Goal: Task Accomplishment & Management: Complete application form

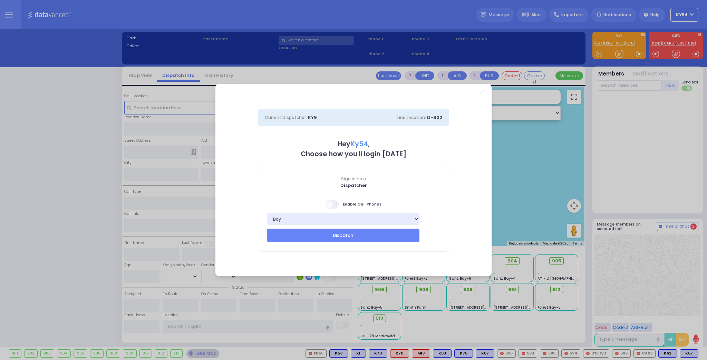
click at [332, 205] on span at bounding box center [333, 205] width 14 height 8
click at [324, 237] on button "Dispatch" at bounding box center [343, 235] width 153 height 13
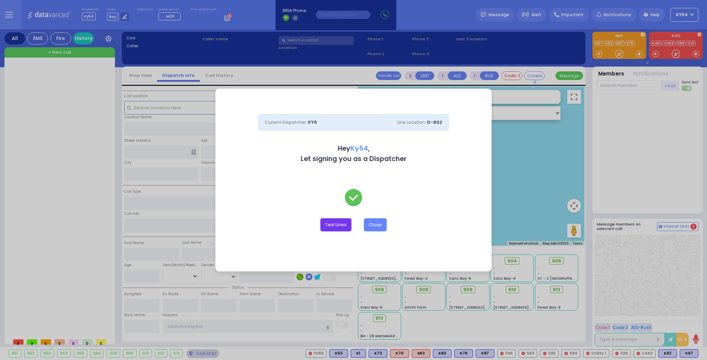
click at [334, 226] on button "Test Lines" at bounding box center [335, 225] width 31 height 13
type input "8457831212"
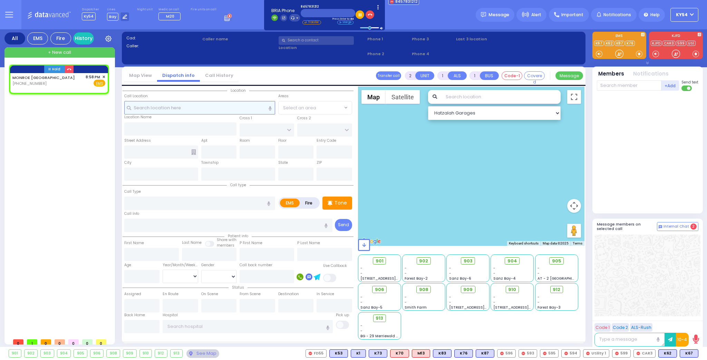
select select
radio input "true"
select select
type input "20:58"
select select "Hatzalah Garages"
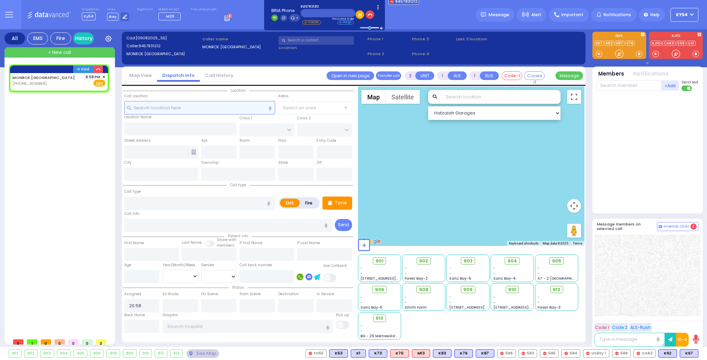
select select
radio input "true"
select select
select select "Hatzalah Garages"
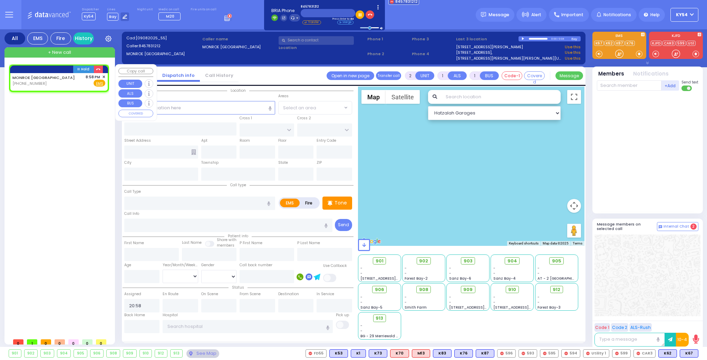
click at [103, 76] on span "✕" at bounding box center [103, 77] width 3 height 6
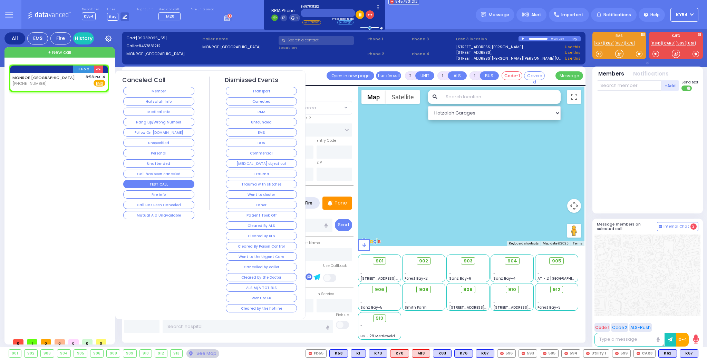
click at [151, 182] on button "TEST CALL" at bounding box center [158, 184] width 71 height 8
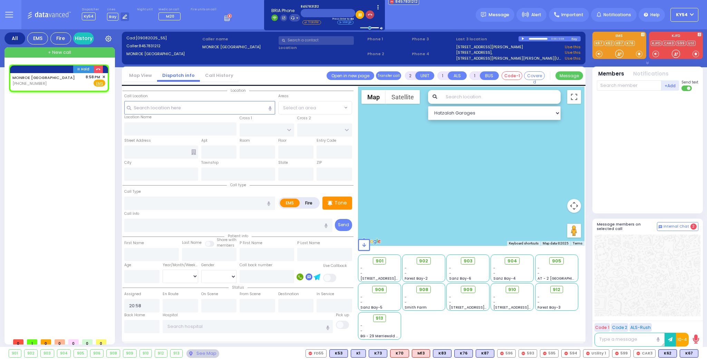
select select
radio input "true"
select select
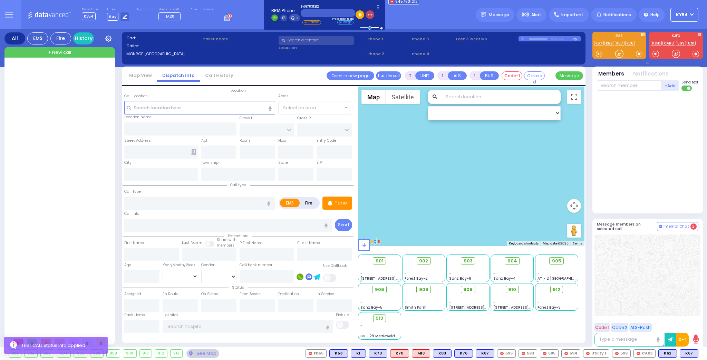
click at [368, 16] on icon "button" at bounding box center [370, 14] width 5 height 5
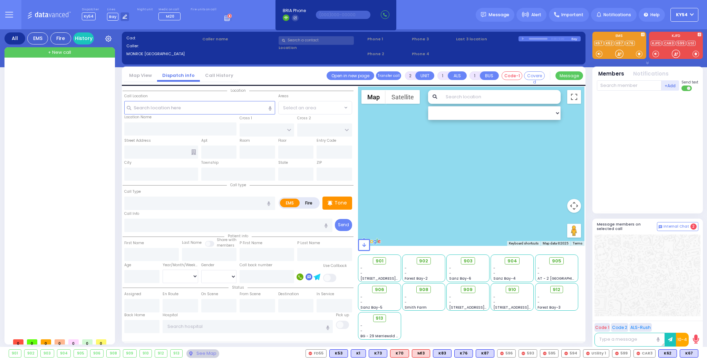
click at [74, 121] on div at bounding box center [60, 200] width 103 height 271
click at [696, 354] on button at bounding box center [696, 354] width 3 height 8
click at [692, 322] on icon at bounding box center [691, 323] width 7 height 7
click at [690, 313] on icon at bounding box center [691, 313] width 7 height 7
drag, startPoint x: 70, startPoint y: 155, endPoint x: 90, endPoint y: 146, distance: 21.5
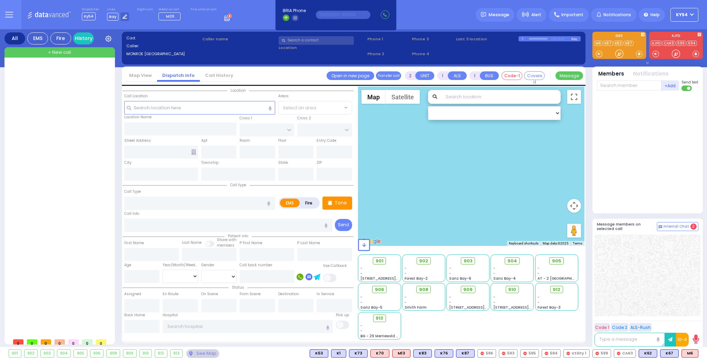
click at [71, 154] on div at bounding box center [60, 200] width 103 height 271
click at [697, 355] on button at bounding box center [696, 354] width 3 height 8
click at [694, 320] on icon at bounding box center [691, 323] width 7 height 7
click at [77, 188] on div at bounding box center [60, 200] width 103 height 271
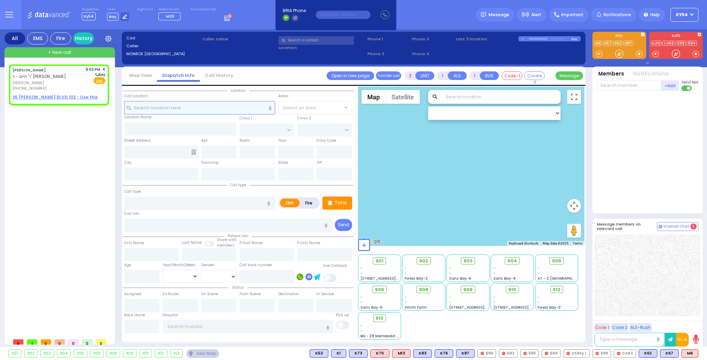
select select
radio input "true"
type input "MORDCHE"
type input "FEKETE"
select select
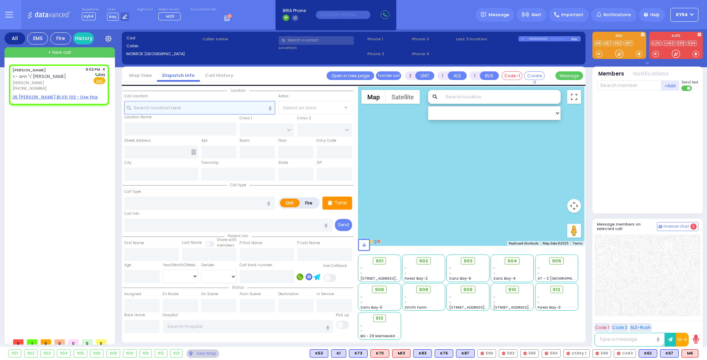
type input "21:02"
select select "Hatzalah Garages"
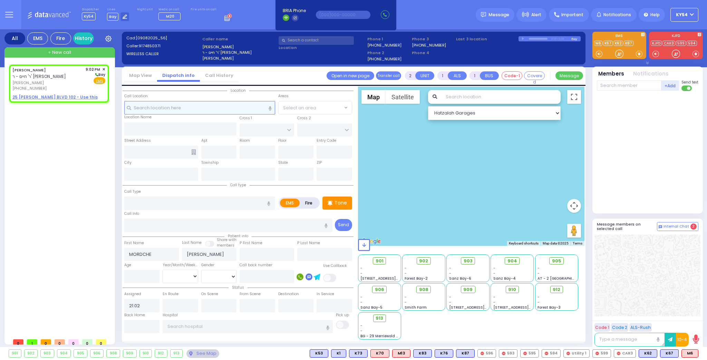
select select
radio input "true"
select select
select select "Hatzalah Garages"
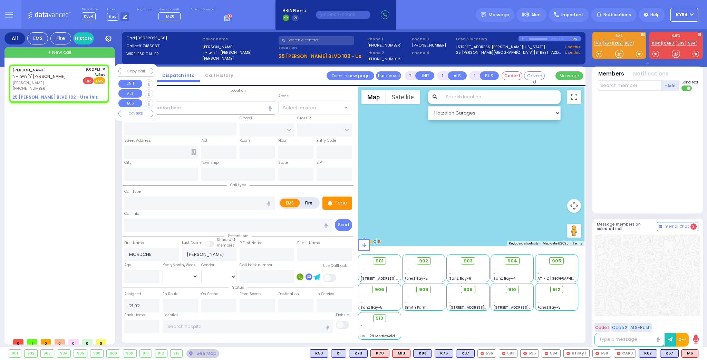
click at [87, 80] on span "Fire" at bounding box center [88, 80] width 11 height 7
select select
radio input "false"
radio input "true"
select select
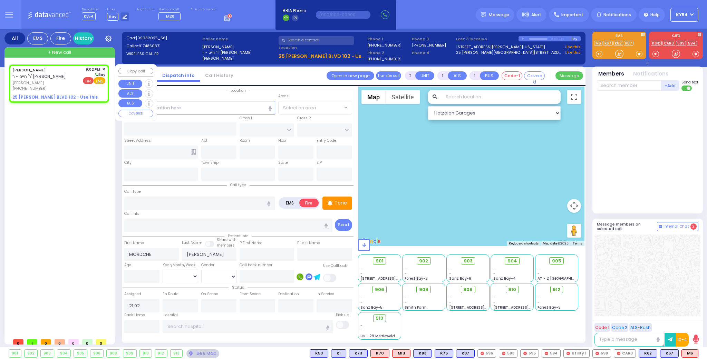
select select "Hatzalah Garages"
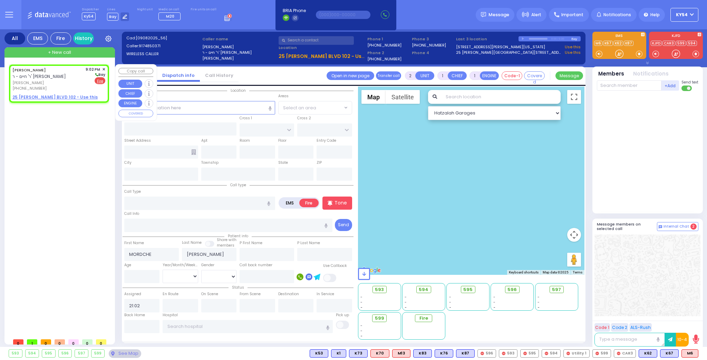
click at [59, 98] on u "25 GETZIL BERGER BLVD 102 - Use this" at bounding box center [54, 97] width 85 height 6
select select
radio input "true"
select select
select select "Hatzalah Garages"
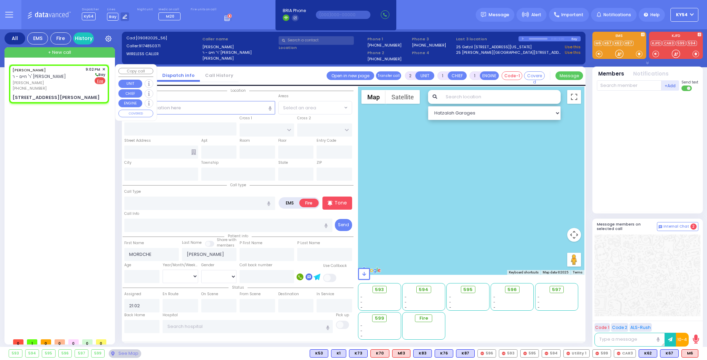
select select
radio input "true"
select select
select select "Hatzalah Garages"
type input "KAHAN DR"
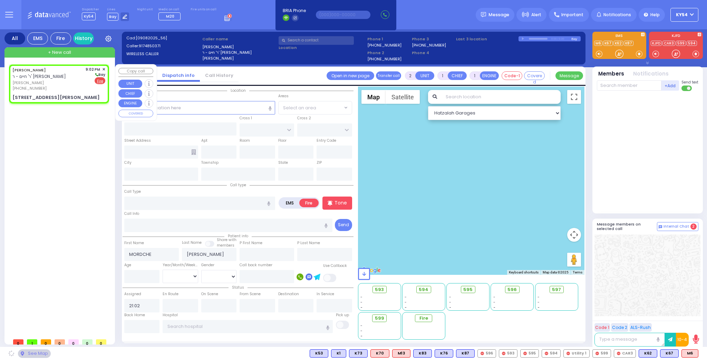
type input "MERON DR"
type input "25 GETZIL BERGER BLVD"
type input "102"
type input "[PERSON_NAME]"
type input "[US_STATE]"
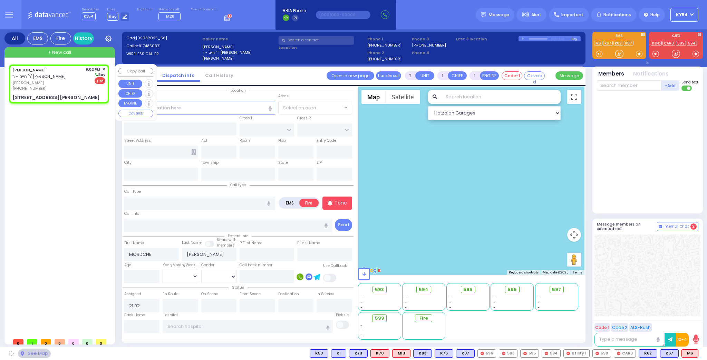
type input "10950"
select select "SECTION 4"
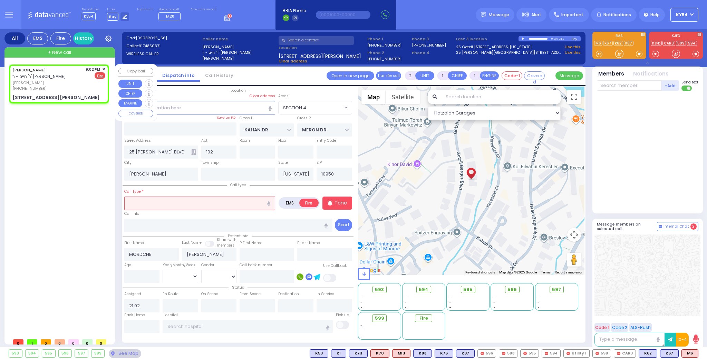
select select
radio input "true"
select select
select select "Hatzalah Garages"
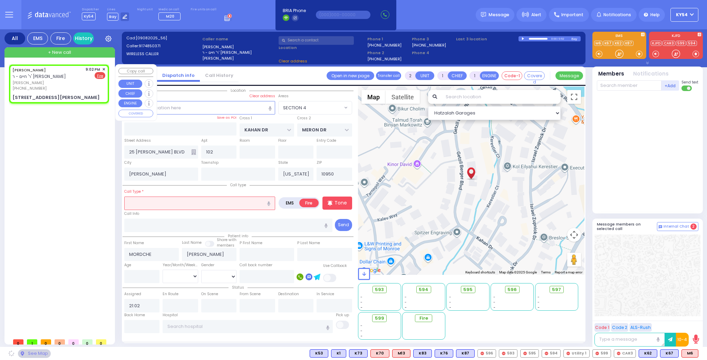
select select "SECTION 4"
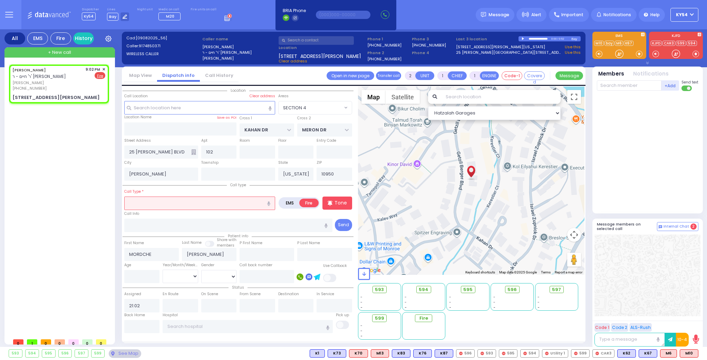
click at [150, 198] on input "text" at bounding box center [199, 203] width 151 height 13
type input "s"
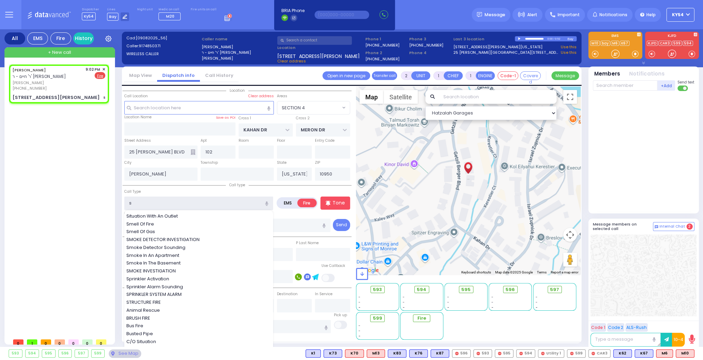
select select
radio input "true"
select select
select select "Hatzalah Garages"
select select "SECTION 4"
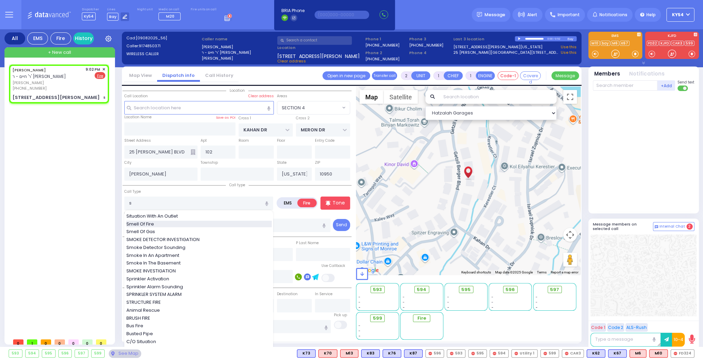
click at [159, 222] on div "Smell Of Fire" at bounding box center [198, 224] width 145 height 7
type input "Smell Of Fire"
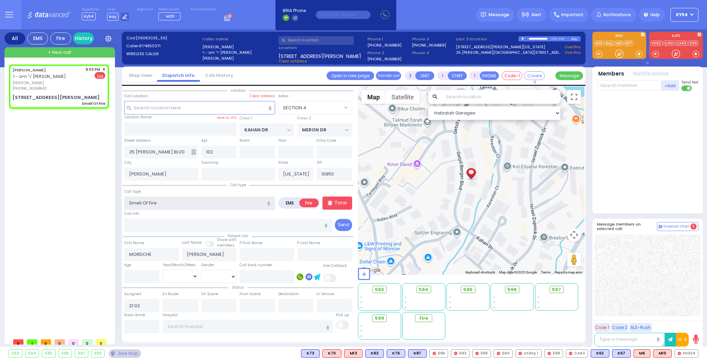
select select
radio input "true"
select select
select select "Hatzalah Garages"
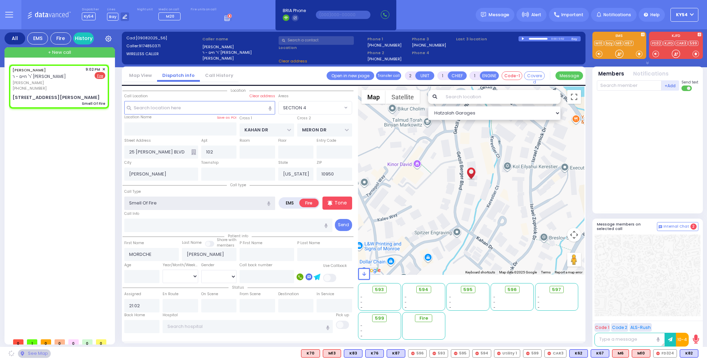
select select "SECTION 4"
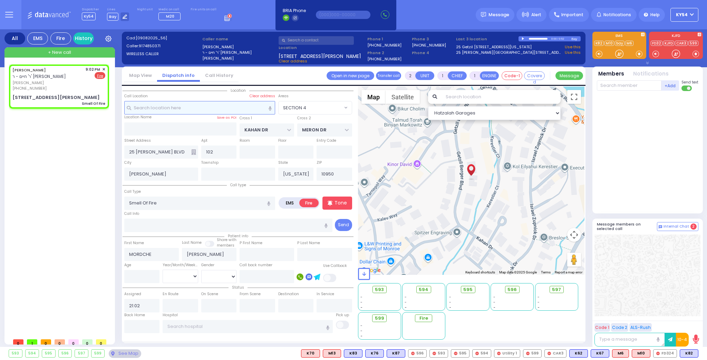
click at [147, 106] on input "text" at bounding box center [199, 107] width 151 height 13
select select
radio input "true"
select select
select select "Hatzalah Garages"
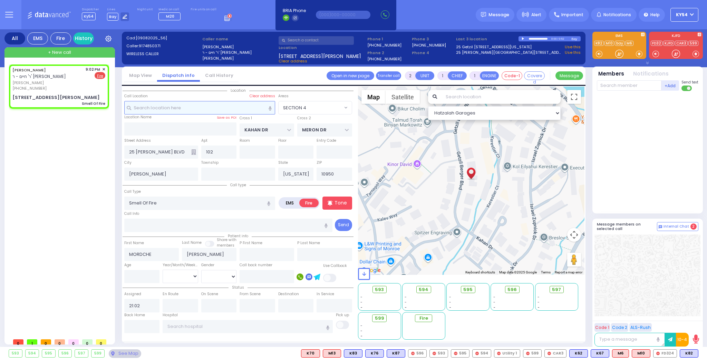
select select "SECTION 4"
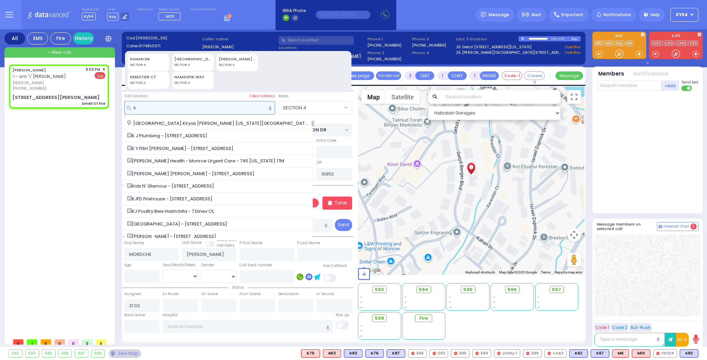
type input "k"
click at [150, 76] on div "KERESTIER CT" at bounding box center [148, 77] width 37 height 6
type input "KERESTIER CT"
type input "MONROE"
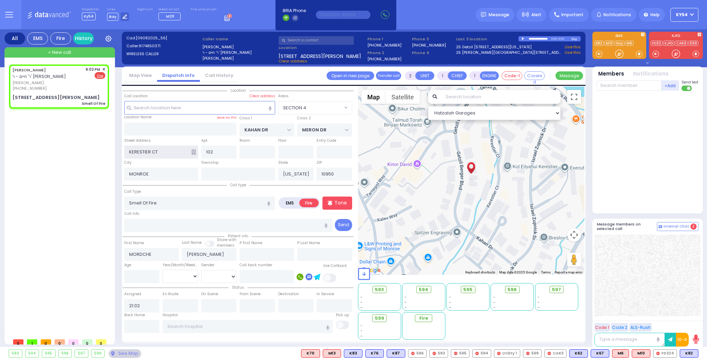
select select
radio input "true"
select select
select select "Hatzalah Garages"
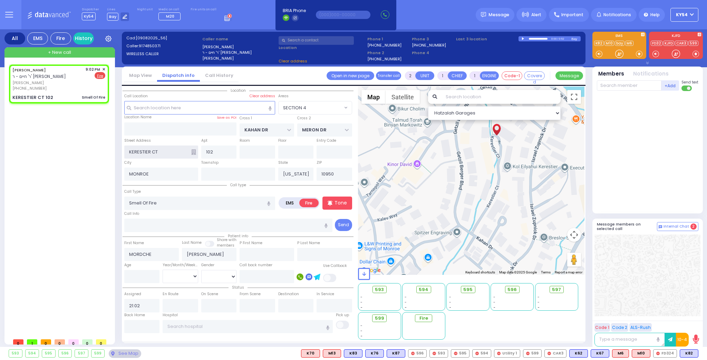
select select "SECTION 4"
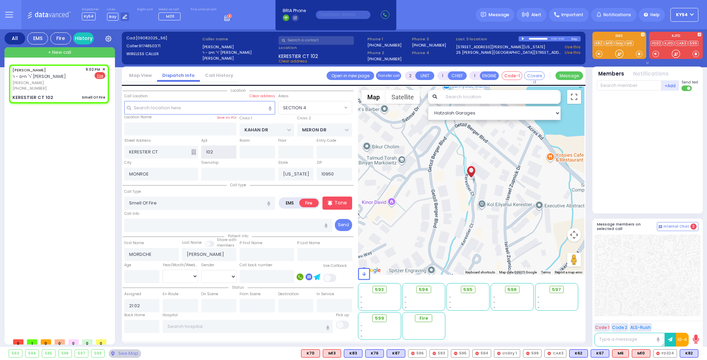
drag, startPoint x: 212, startPoint y: 150, endPoint x: 204, endPoint y: 151, distance: 8.0
click at [204, 151] on input "102" at bounding box center [219, 152] width 36 height 13
click at [39, 192] on div "MORDCHE FEKETE ר' חיים - ר' משה סימאן מרדכי פעקעטע (917) 485-0371 9:02 PM ✕ Fire" at bounding box center [60, 200] width 103 height 271
select select
radio input "true"
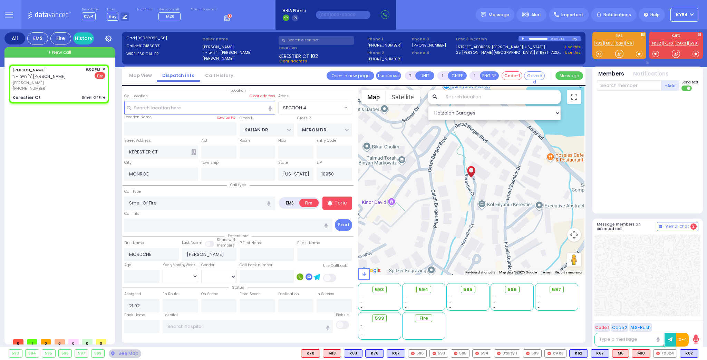
select select
select select "Hatzalah Garages"
type input "Kerestier Ct"
select select "SECTION 4"
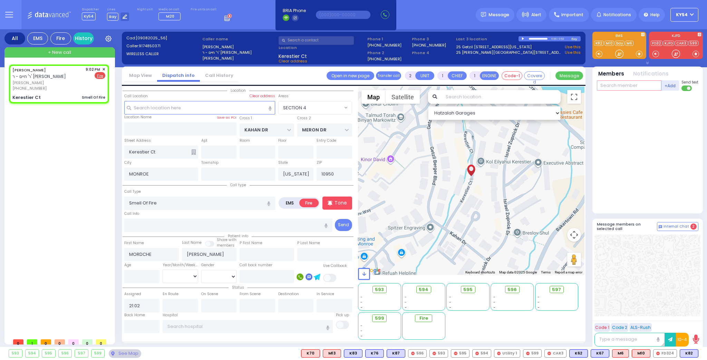
click at [610, 84] on input "text" at bounding box center [629, 85] width 65 height 10
type input "67"
click at [614, 99] on div "FD67" at bounding box center [620, 99] width 35 height 7
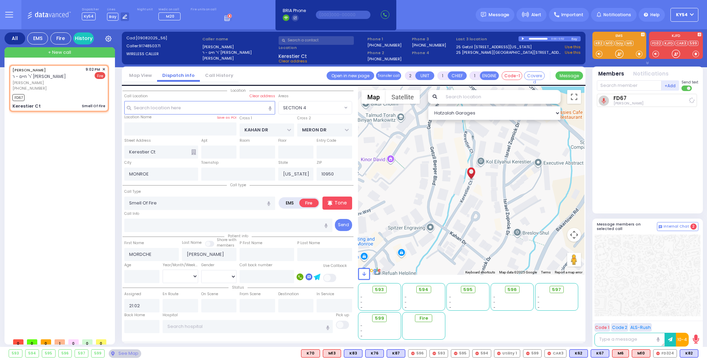
select select
radio input "true"
select select
type input "21:05"
select select "SECTION 4"
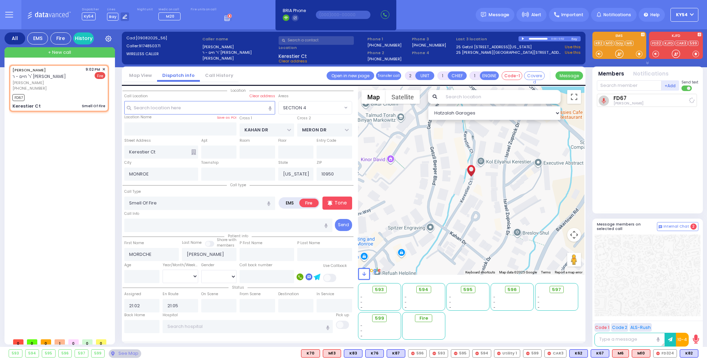
select select "Hatzalah Garages"
drag, startPoint x: 616, startPoint y: 88, endPoint x: 615, endPoint y: 91, distance: 3.6
click at [615, 90] on input "text" at bounding box center [629, 85] width 65 height 10
type input "47"
click at [609, 99] on div "FD47" at bounding box center [620, 99] width 35 height 7
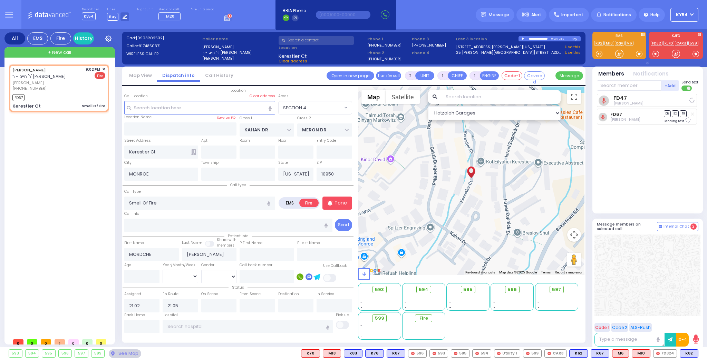
select select
radio input "true"
select select
select select "Hatzalah Garages"
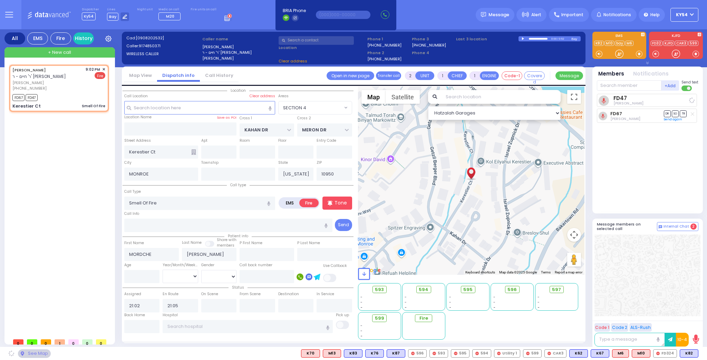
select select "SECTION 4"
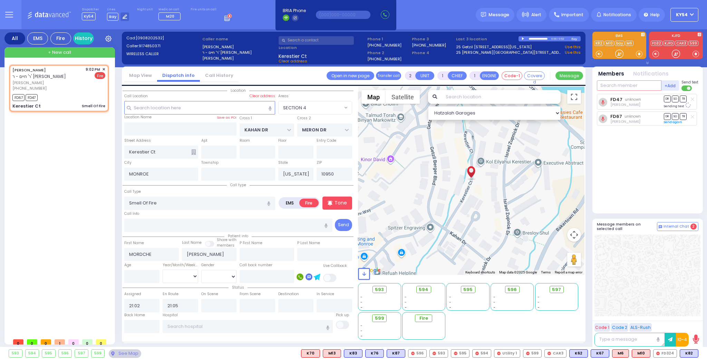
click at [625, 86] on input "text" at bounding box center [629, 85] width 65 height 10
click at [616, 85] on input "text" at bounding box center [629, 85] width 65 height 10
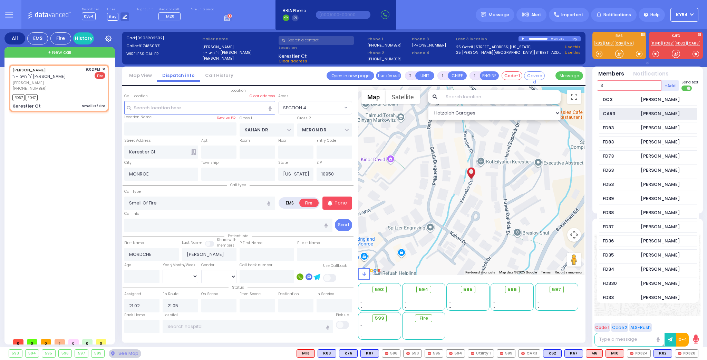
type input "3"
click at [622, 112] on div "CAR3" at bounding box center [620, 113] width 35 height 7
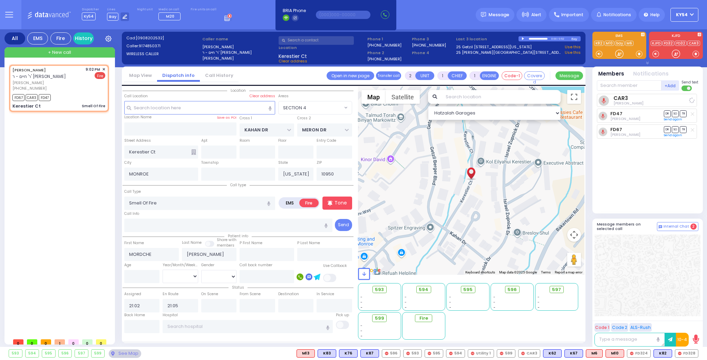
select select
radio input "true"
select select
select select "SECTION 4"
select select "Hatzalah Garages"
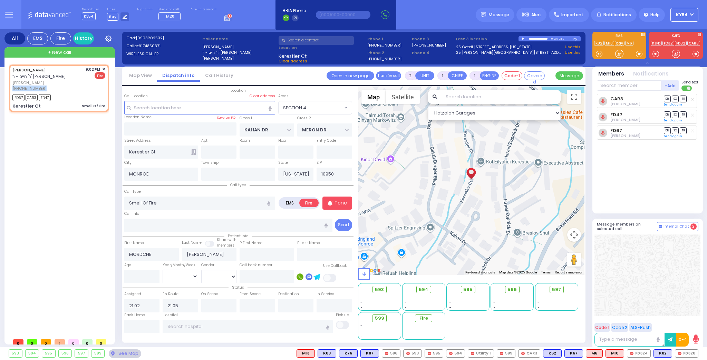
drag, startPoint x: 40, startPoint y: 86, endPoint x: 0, endPoint y: 91, distance: 40.4
click at [0, 91] on div "All EMS Fire History Settings That will affect to all users" at bounding box center [353, 189] width 707 height 321
click at [39, 89] on span "[PHONE_NUMBER]" at bounding box center [29, 89] width 34 height 6
select select
radio input "true"
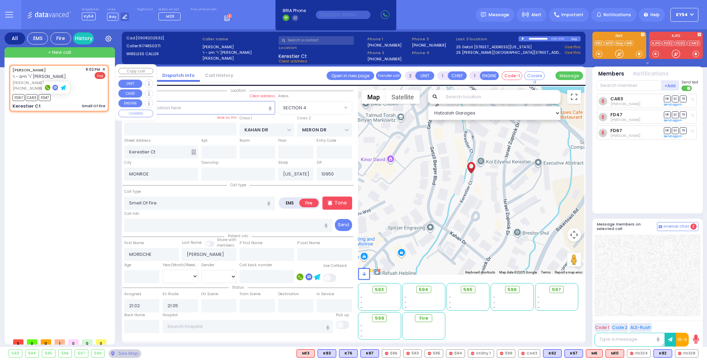
select select
select select "SECTION 4"
select select "Hatzalah Garages"
drag, startPoint x: 40, startPoint y: 87, endPoint x: 13, endPoint y: 87, distance: 27.6
click at [13, 87] on div "[PHONE_NUMBER]" at bounding box center [47, 89] width 71 height 6
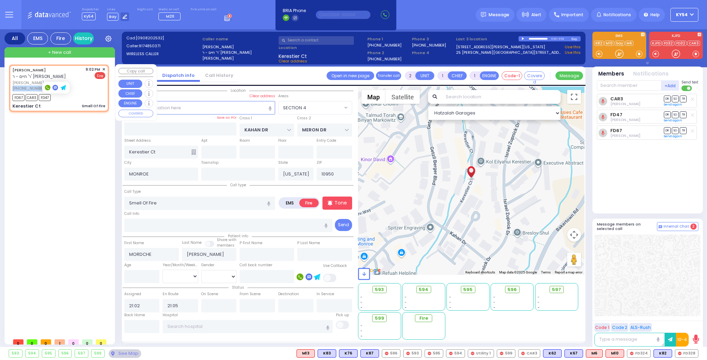
select select
radio input "true"
select select
select select "Hatzalah Garages"
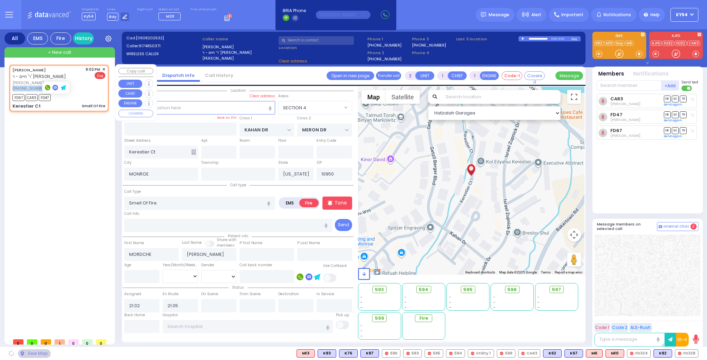
select select "SECTION 4"
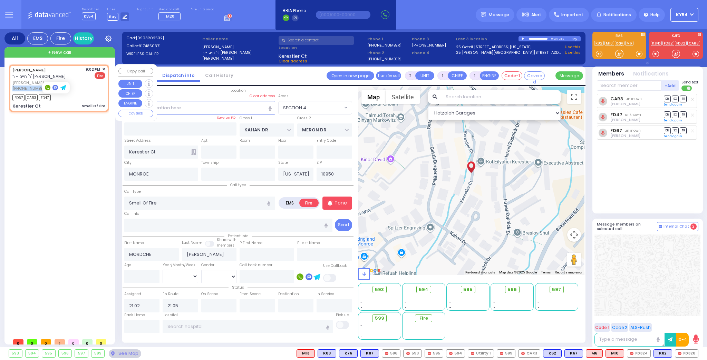
copy span "[PHONE_NUMBER]"
drag, startPoint x: 501, startPoint y: 13, endPoint x: 506, endPoint y: 22, distance: 10.4
click at [500, 13] on span "Message" at bounding box center [499, 14] width 21 height 7
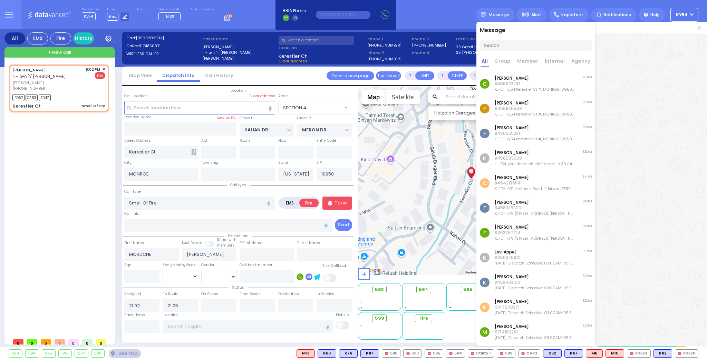
click at [546, 133] on p "8456625221" at bounding box center [535, 134] width 80 height 6
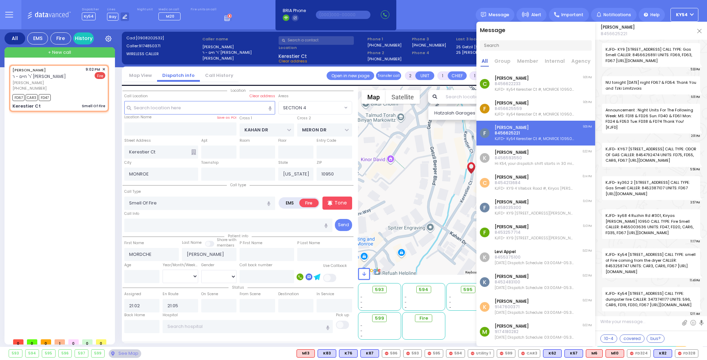
scroll to position [10261, 0]
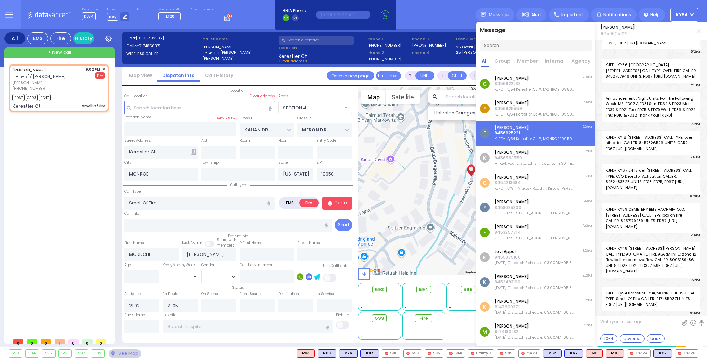
click at [621, 322] on textarea at bounding box center [651, 324] width 112 height 13
paste textarea "[PHONE_NUMBER]"
type textarea "[PHONE_NUMBER]"
click at [676, 323] on img at bounding box center [676, 323] width 6 height 6
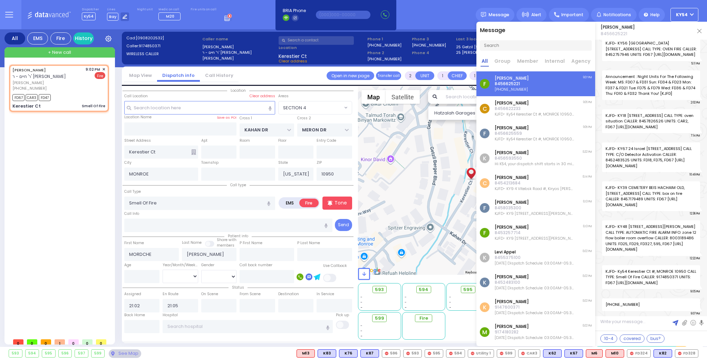
scroll to position [10283, 0]
click at [700, 30] on img at bounding box center [699, 31] width 4 height 4
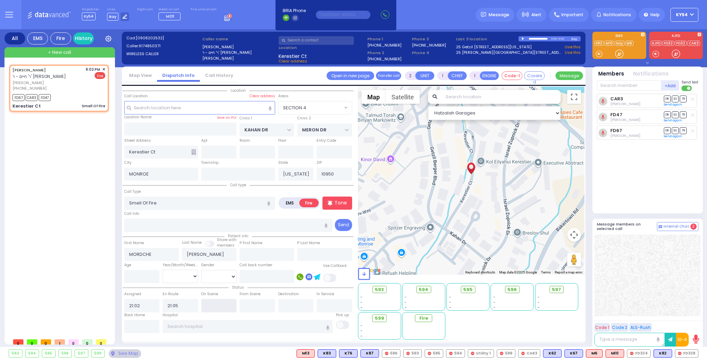
click at [218, 303] on input "text" at bounding box center [219, 305] width 36 height 13
type input "21:06"
click at [79, 217] on div "MORDCHE FEKETE ר' חיים - ר' משה סימאן מרדכי פעקעטע (917) 485-0371 9:02 PM ✕ FD6…" at bounding box center [60, 200] width 103 height 271
select select
radio input "true"
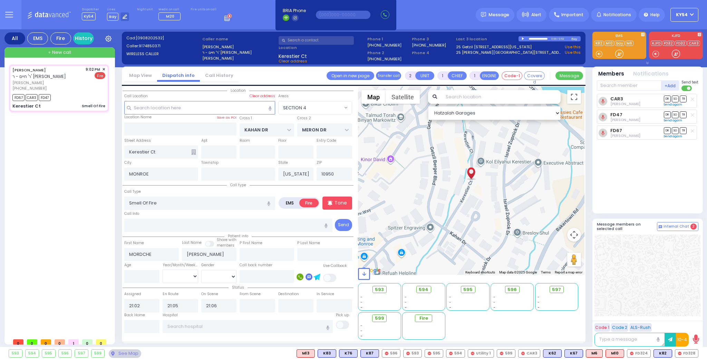
select select
select select "Hatzalah Garages"
select select "SECTION 4"
drag, startPoint x: 617, startPoint y: 88, endPoint x: 620, endPoint y: 90, distance: 3.9
click at [620, 90] on input "text" at bounding box center [629, 85] width 65 height 10
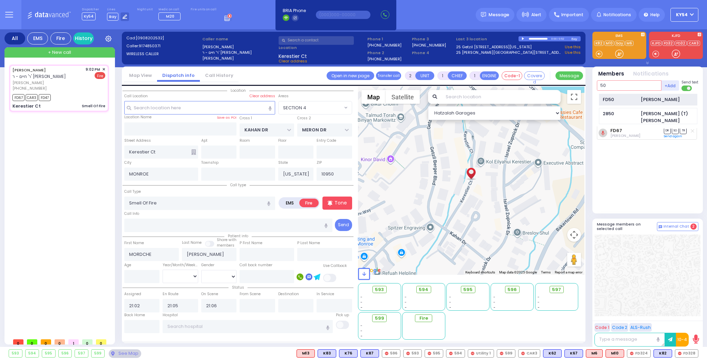
type input "50"
click at [630, 100] on div "FD50" at bounding box center [620, 99] width 35 height 7
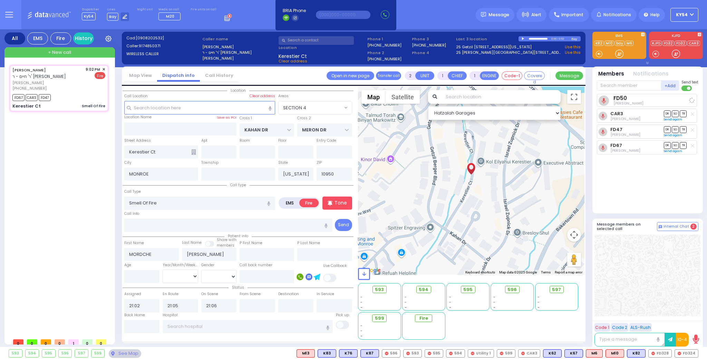
select select
radio input "true"
select select
select select "Hatzalah Garages"
select select "SECTION 4"
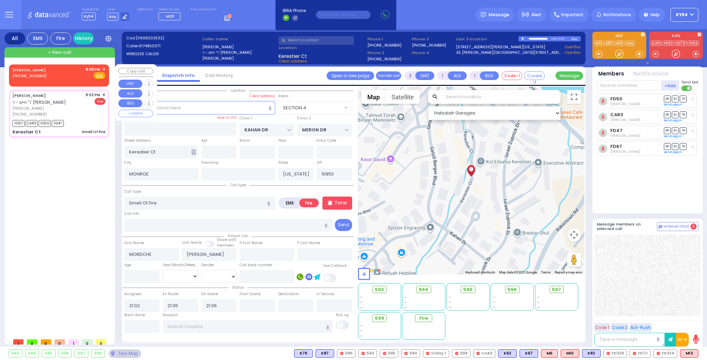
click at [58, 76] on div "MINDY (718) 302-0588 9:09 PM ✕ Fire EMS" at bounding box center [58, 73] width 93 height 13
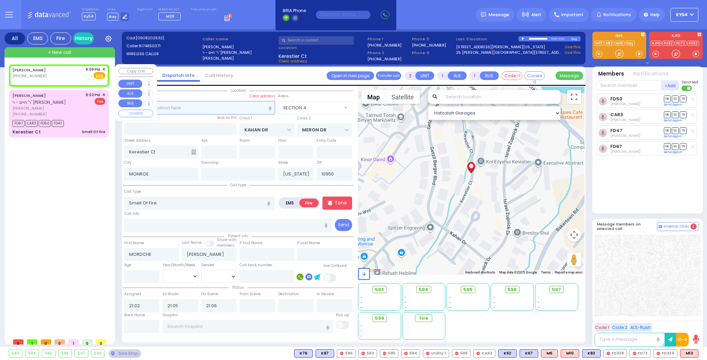
select select
radio input "true"
select select
type input "21:09"
select select "Hatzalah Garages"
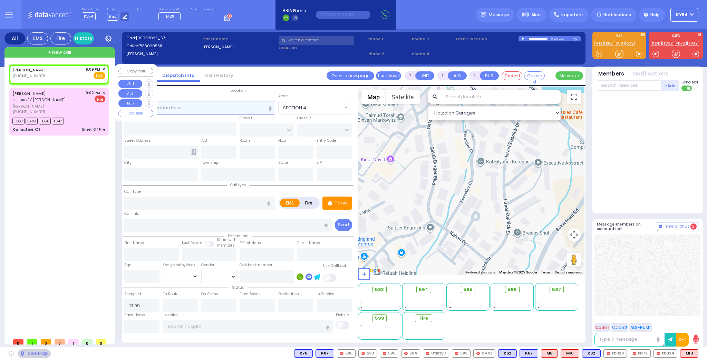
select select
radio input "true"
select select
select select "Hatzalah Garages"
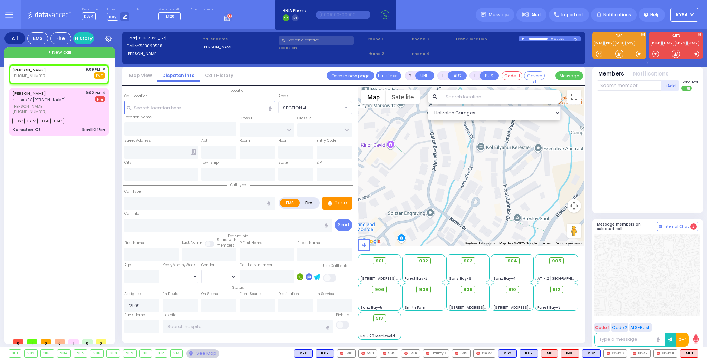
click at [521, 38] on div "0:00 / 0:28" at bounding box center [545, 38] width 53 height 5
click at [523, 38] on div at bounding box center [524, 38] width 4 height 3
click at [104, 68] on span "✕" at bounding box center [103, 70] width 3 height 6
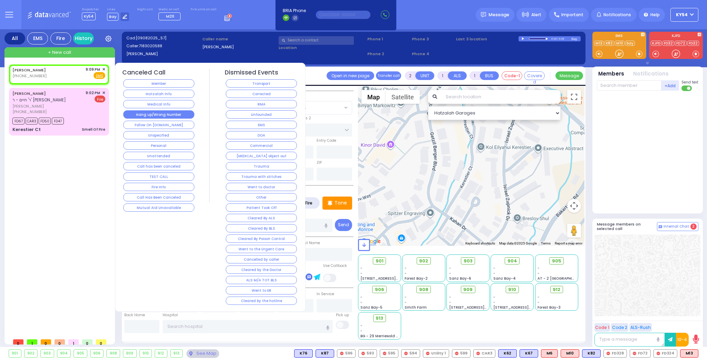
click at [133, 113] on button "Hang up/Wrong Number" at bounding box center [158, 114] width 71 height 8
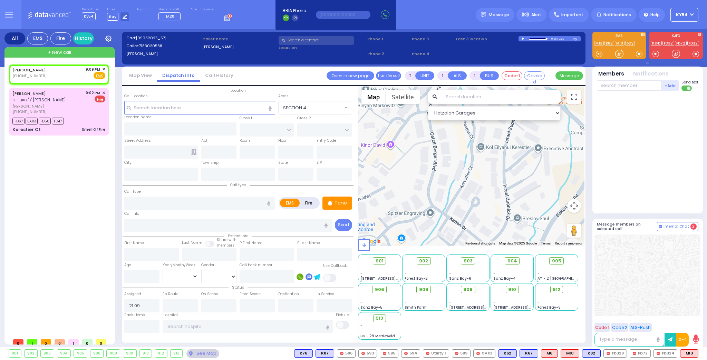
select select
radio input "true"
select select
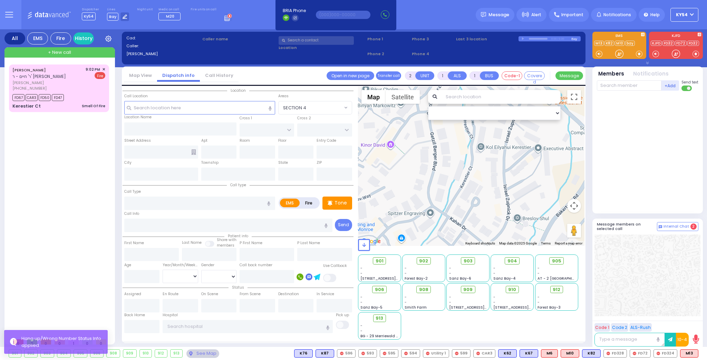
click at [58, 160] on div "MORDCHE FEKETE ר' חיים - ר' משה סימאן מרדכי פעקעטע (917) 485-0371 9:02 PM ✕ FD6…" at bounding box center [60, 200] width 103 height 271
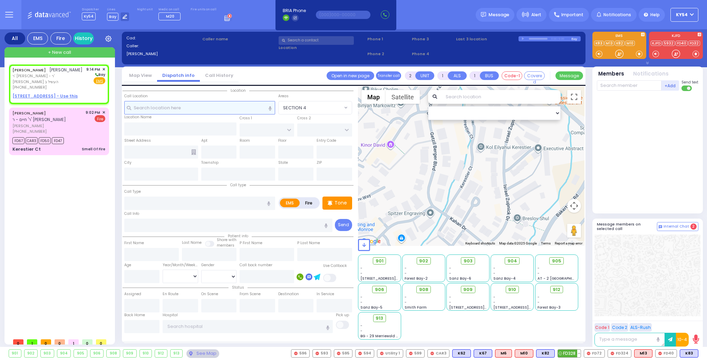
select select
radio input "true"
type input "MOSHE MENDEL"
type input "FALKOWITZ"
select select
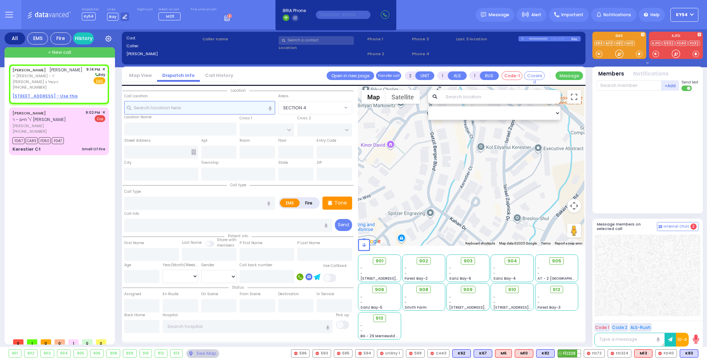
type input "21:14"
select select "Hatzalah Garages"
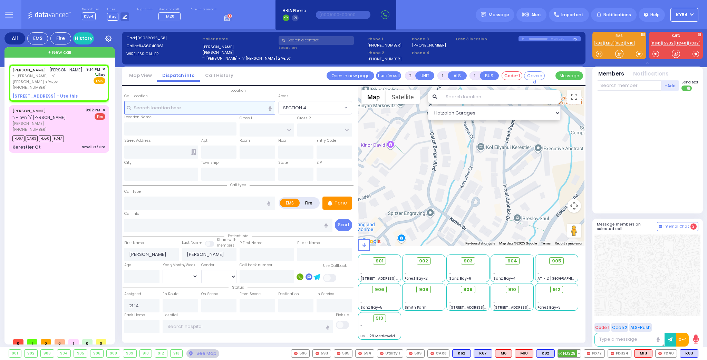
select select
radio input "true"
select select
select select "Hatzalah Garages"
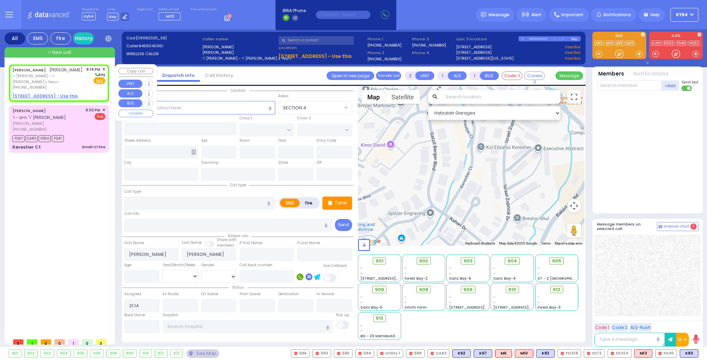
click at [39, 96] on u "55 DUELK AVE - Use this" at bounding box center [44, 96] width 65 height 6
select select
radio input "true"
select select
select select "Hatzalah Garages"
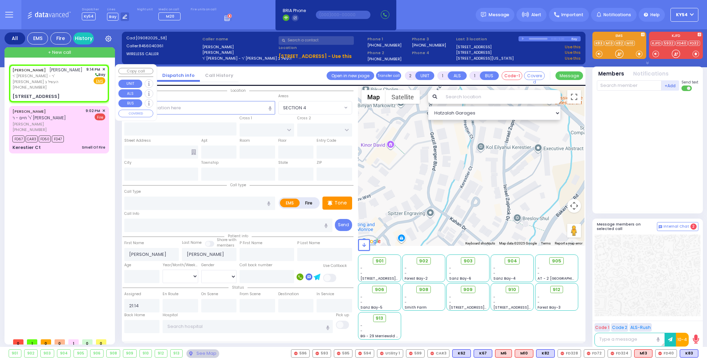
select select
radio input "true"
select select
type input "DALLAS DR"
type input "SAN MARCOS DR"
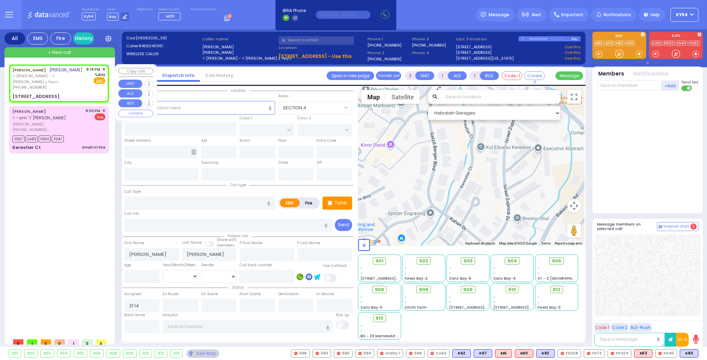
type input "55 DUELK AVE"
type input "Monroe"
type input "[US_STATE]"
type input "10950"
select select "Hatzalah Garages"
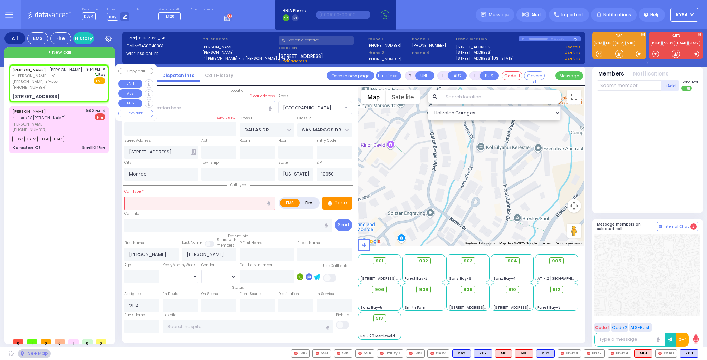
select select "[GEOGRAPHIC_DATA]"
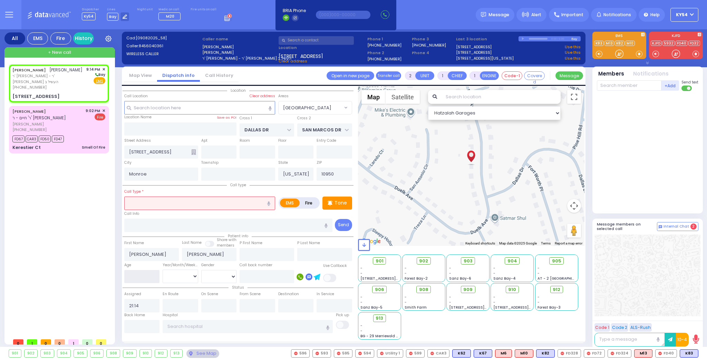
click at [135, 276] on input "number" at bounding box center [142, 276] width 36 height 13
type input "1"
select select
radio input "true"
select select
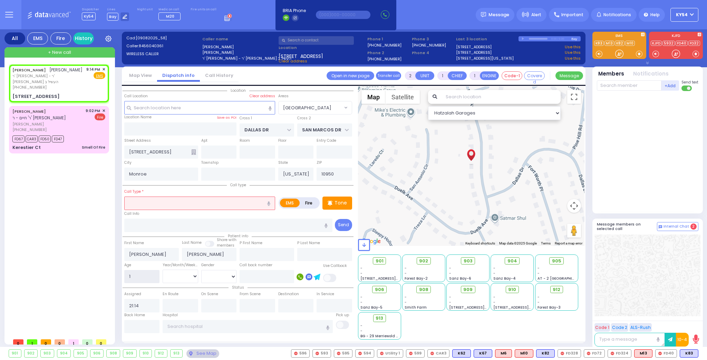
select select "Hatzalah Garages"
select select "[GEOGRAPHIC_DATA]"
type input "1"
click at [173, 273] on select "Year Month Week Day" at bounding box center [181, 276] width 36 height 13
select select
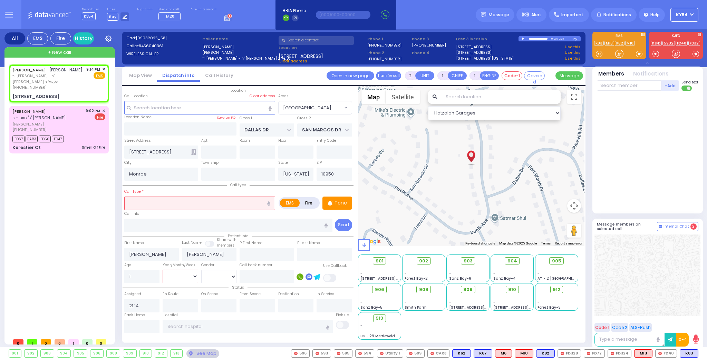
radio input "true"
select select
select select "Hatzalah Garages"
select select "[GEOGRAPHIC_DATA]"
select select "Year"
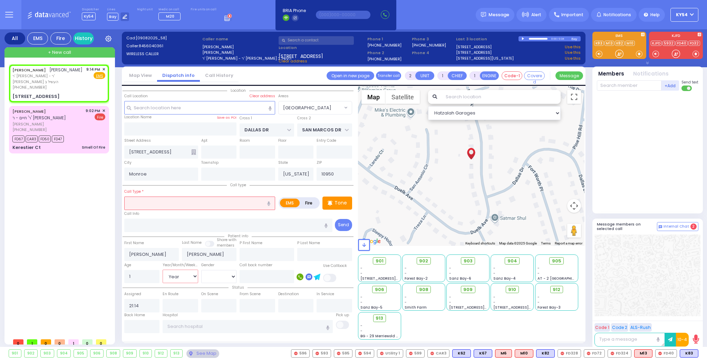
click at [163, 270] on select "Year Month Week Day" at bounding box center [181, 276] width 36 height 13
select select
radio input "true"
select select "Year"
select select "Hatzalah Garages"
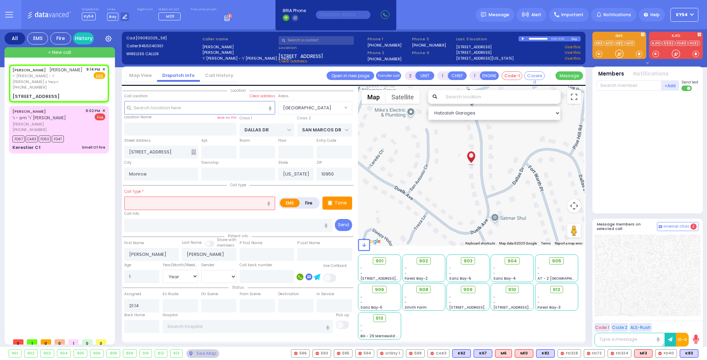
drag, startPoint x: 149, startPoint y: 202, endPoint x: 145, endPoint y: 200, distance: 5.4
click at [147, 202] on input "text" at bounding box center [199, 203] width 151 height 13
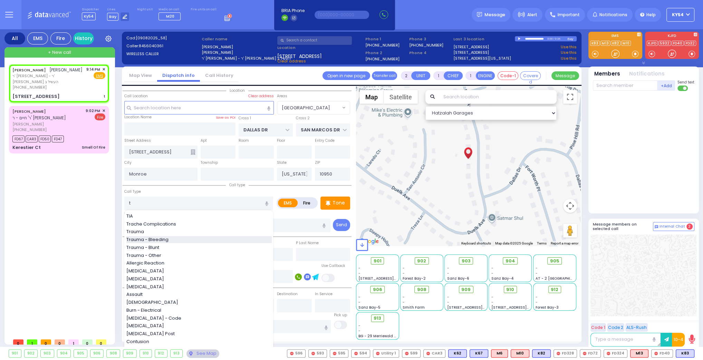
click at [153, 239] on span "Trauma - Bleeding" at bounding box center [148, 240] width 45 height 7
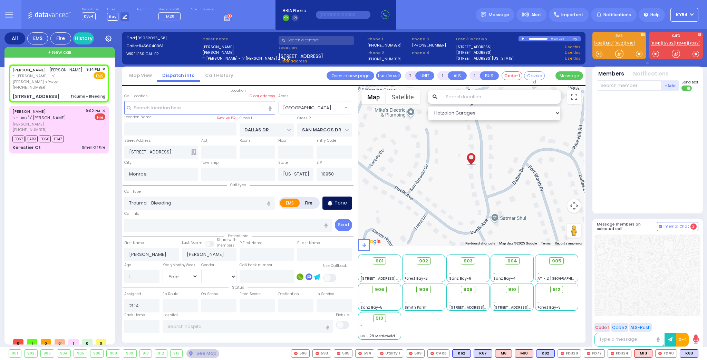
click at [339, 202] on p "Tone" at bounding box center [341, 203] width 12 height 7
click at [685, 352] on span "M16" at bounding box center [690, 354] width 18 height 8
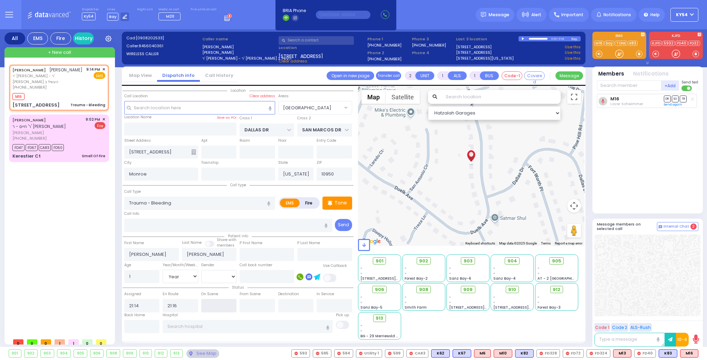
click at [219, 301] on input "text" at bounding box center [219, 305] width 36 height 13
click at [75, 229] on div "MOSHE MENDEL FALKOWITZ משה מנחם פאלקאוויטש ר' אברהם חיים דוד - ר' יוסף יושע העש…" at bounding box center [60, 200] width 103 height 271
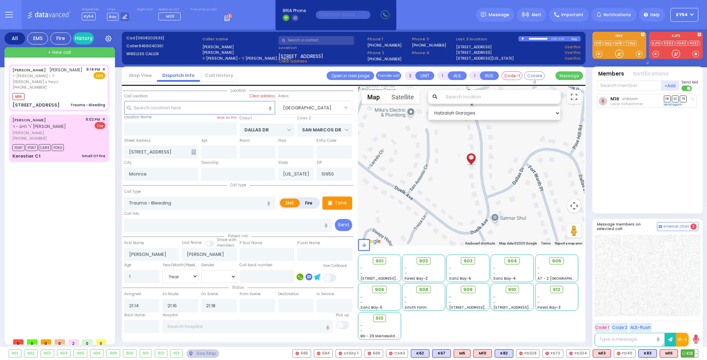
click at [690, 352] on span "K18" at bounding box center [689, 354] width 17 height 8
click at [74, 136] on div "[PHONE_NUMBER]" at bounding box center [47, 139] width 71 height 6
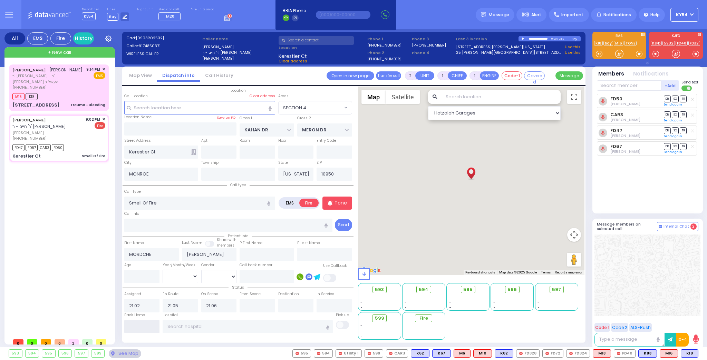
click at [144, 326] on input "text" at bounding box center [142, 326] width 36 height 13
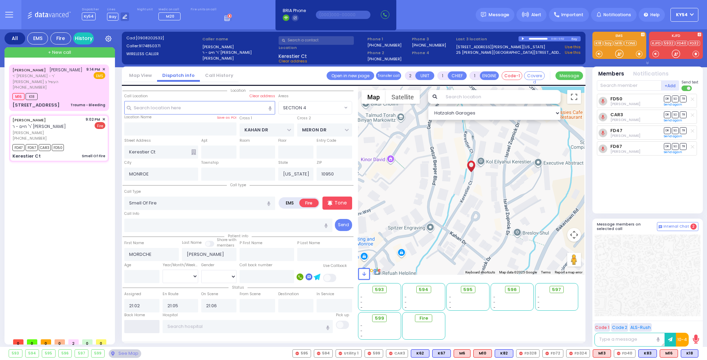
click at [144, 326] on input "text" at bounding box center [142, 326] width 36 height 13
click at [144, 326] on input "21:19" at bounding box center [142, 326] width 36 height 13
click at [78, 267] on div "MOSHE MENDEL FALKOWITZ משה מנחם פאלקאוויטש ר' אברהם חיים דוד - ר' יוסף יושע העש…" at bounding box center [60, 200] width 103 height 271
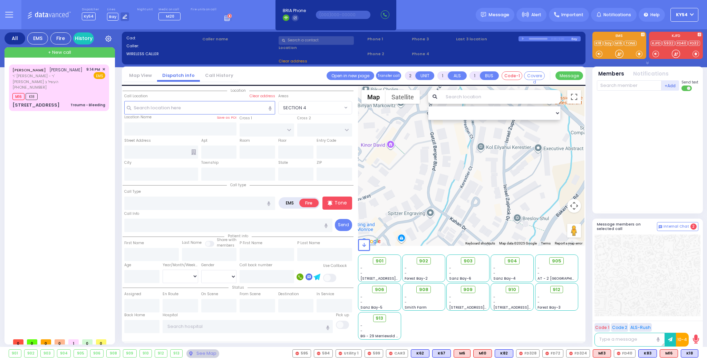
click at [40, 172] on div "MOSHE MENDEL FALKOWITZ משה מנחם פאלקאוויטש ר' אברהם חיים דוד - ר' יוסף יושע העש…" at bounding box center [60, 200] width 103 height 271
drag, startPoint x: 87, startPoint y: 167, endPoint x: 91, endPoint y: 171, distance: 5.6
click at [88, 170] on div "MOSHE MENDEL FALKOWITZ משה מנחם פאלקאוויטש ר' אברהם חיים דוד - ר' יוסף יושע העש…" at bounding box center [60, 200] width 103 height 271
click at [68, 196] on div "MOSHE MENDEL FALKOWITZ משה מנחם פאלקאוויטש ר' אברהם חיים דוד - ר' יוסף יושע העש…" at bounding box center [60, 200] width 103 height 271
click at [68, 88] on div "(845) 604-0361" at bounding box center [47, 88] width 71 height 6
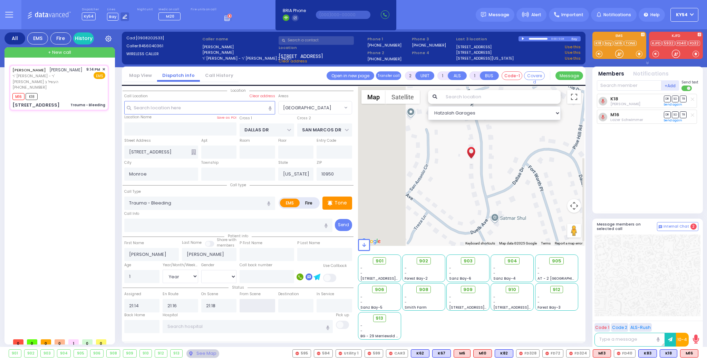
click at [254, 302] on input "text" at bounding box center [258, 305] width 36 height 13
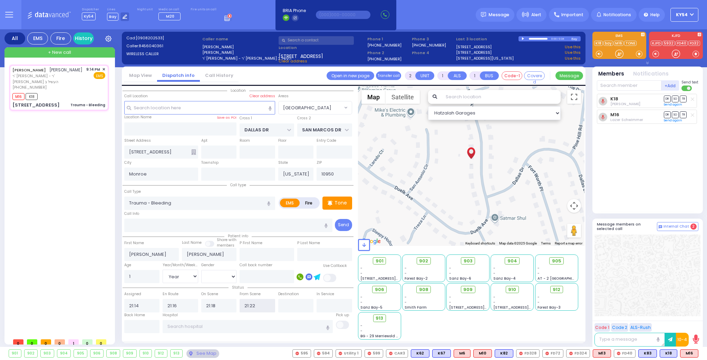
click at [253, 303] on input "21:22" at bounding box center [258, 305] width 36 height 13
click at [139, 324] on input "text" at bounding box center [142, 326] width 36 height 13
click at [138, 324] on input "text" at bounding box center [142, 326] width 36 height 13
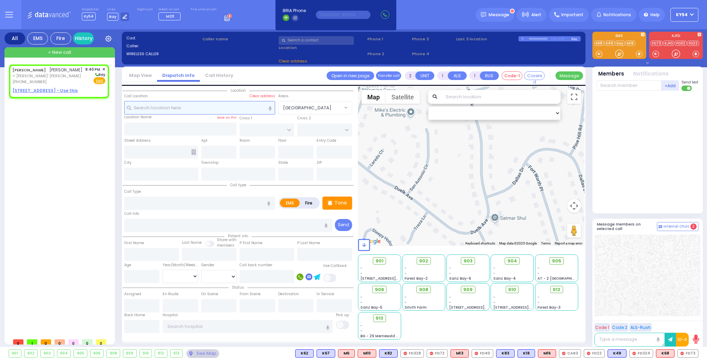
drag, startPoint x: 162, startPoint y: 113, endPoint x: 0, endPoint y: 14, distance: 190.0
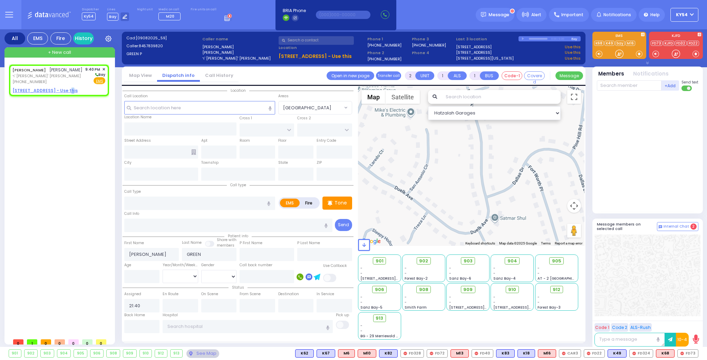
drag, startPoint x: 0, startPoint y: 14, endPoint x: 64, endPoint y: 216, distance: 211.9
click at [64, 216] on div "[PERSON_NAME] [PERSON_NAME] ר' [PERSON_NAME]' [PERSON_NAME] [PHONE_NUMBER] 9:40…" at bounding box center [60, 200] width 103 height 271
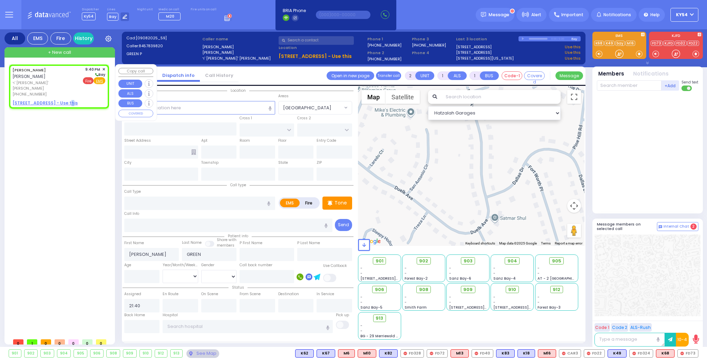
click at [89, 80] on span "Fire" at bounding box center [88, 80] width 11 height 7
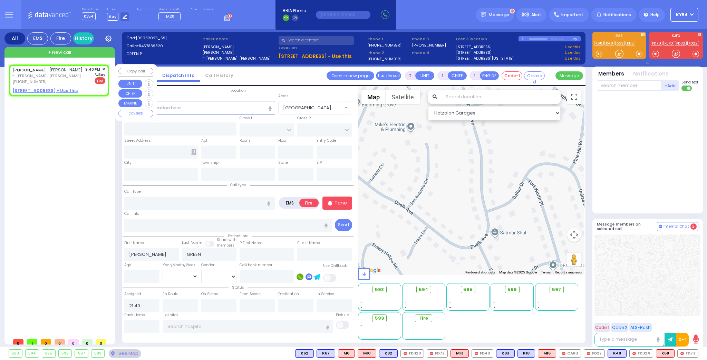
click at [47, 90] on u "24 RUZHIN RD 201 - Use this" at bounding box center [44, 91] width 65 height 6
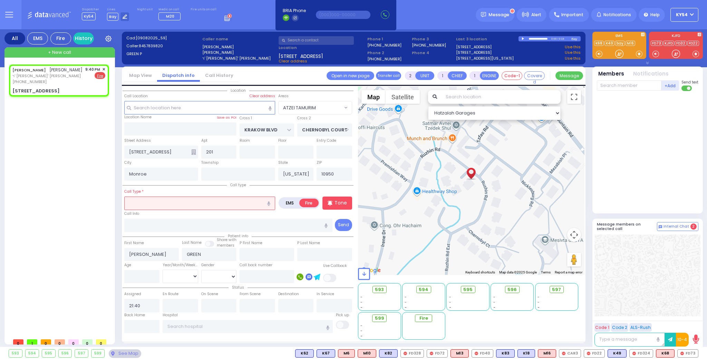
click at [139, 206] on input "text" at bounding box center [199, 203] width 151 height 13
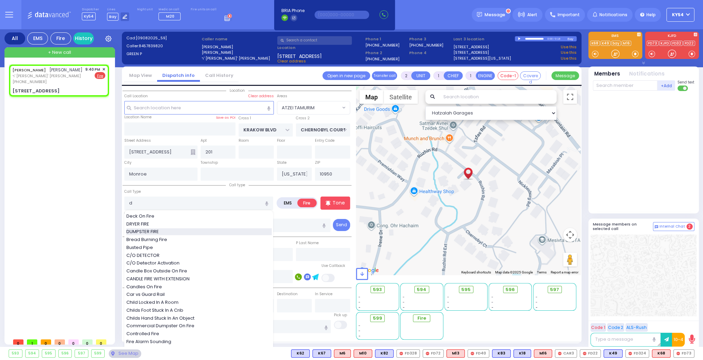
click at [159, 230] on span "DUMPSTER FIRE" at bounding box center [143, 232] width 35 height 7
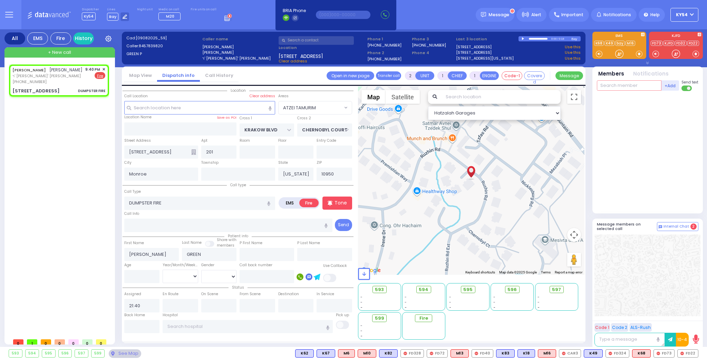
click at [627, 85] on input "text" at bounding box center [629, 85] width 65 height 10
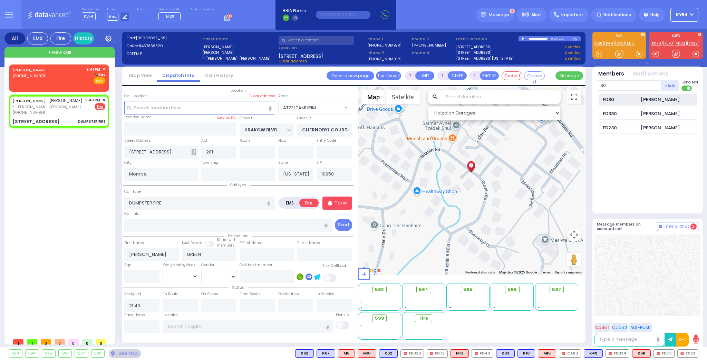
click at [624, 99] on div "FD30" at bounding box center [620, 99] width 35 height 7
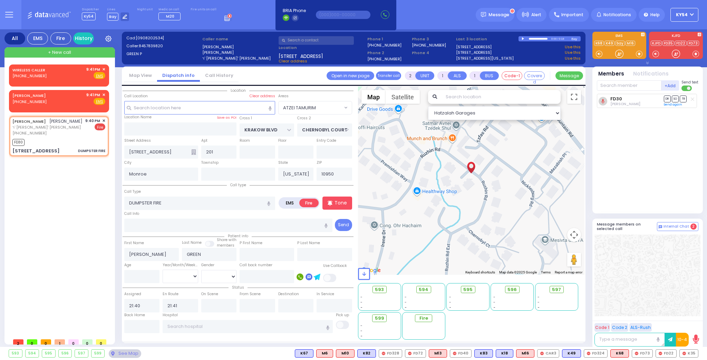
drag, startPoint x: 84, startPoint y: 218, endPoint x: 88, endPoint y: 218, distance: 3.8
click at [85, 217] on div "WIRELESS CALLER (845) 537-0429 9:41 PM ✕ EMS SYED" at bounding box center [60, 200] width 103 height 271
click at [62, 140] on div "FD30" at bounding box center [58, 141] width 93 height 9
click at [76, 136] on div "JOEL GREEN יואל גרין ר' אשר זאב - ר' מאיר יעקב ווייזער (845) 783-9820 9:40 PM ✕…" at bounding box center [58, 136] width 97 height 39
click at [55, 97] on div "SYED (646) 441-7569 9:41 PM ✕ Fire EMS" at bounding box center [58, 98] width 93 height 13
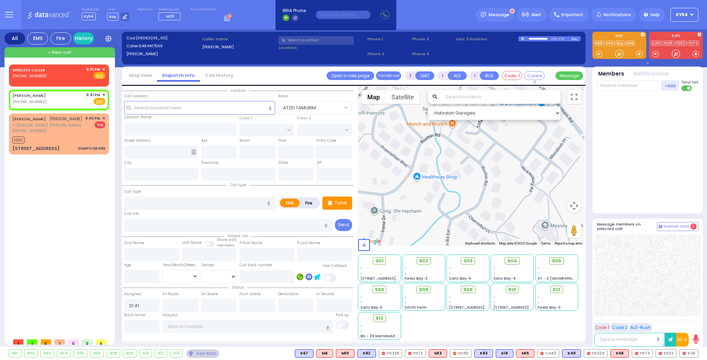
click at [523, 38] on div at bounding box center [524, 38] width 4 height 3
click at [631, 148] on div at bounding box center [648, 151] width 103 height 114
click at [523, 39] on div at bounding box center [524, 38] width 4 height 3
click at [77, 132] on div "JOEL GREEN יואל גרין ר' אשר זאב - ר' מאיר יעקב ווייזער (845) 783-9820 9:40 PM ✕…" at bounding box center [58, 125] width 93 height 18
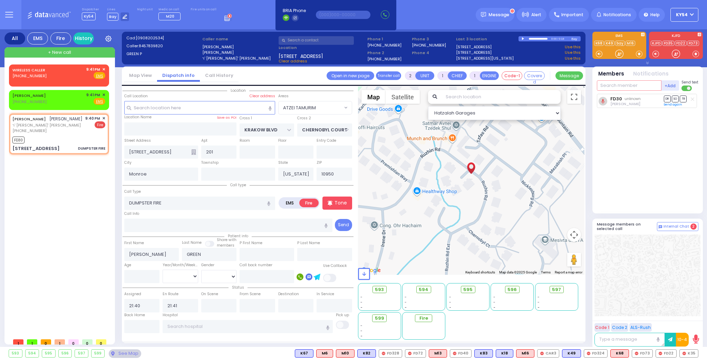
click at [615, 84] on input "text" at bounding box center [629, 85] width 65 height 10
click at [622, 99] on div "FD35" at bounding box center [620, 99] width 35 height 7
click at [611, 84] on input "text" at bounding box center [629, 85] width 65 height 10
click at [629, 100] on div "594" at bounding box center [620, 99] width 35 height 7
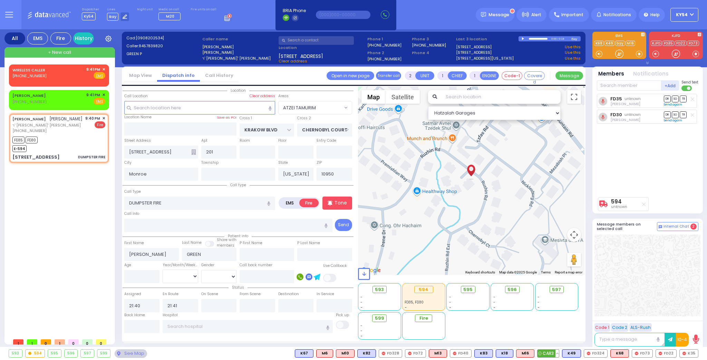
click at [559, 355] on button at bounding box center [557, 354] width 3 height 8
click at [556, 323] on icon at bounding box center [552, 323] width 7 height 7
click at [556, 322] on icon at bounding box center [552, 323] width 7 height 7
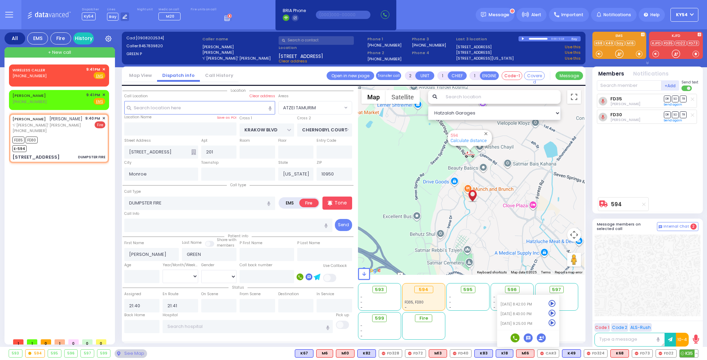
click at [696, 353] on button at bounding box center [696, 354] width 3 height 8
click at [692, 322] on icon at bounding box center [691, 323] width 7 height 7
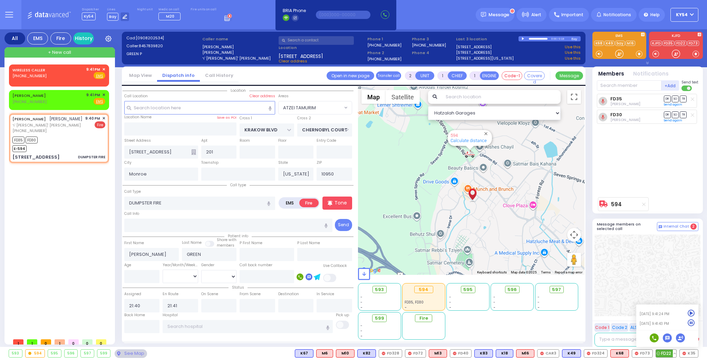
click at [676, 355] on button at bounding box center [674, 354] width 3 height 8
click at [672, 324] on icon at bounding box center [669, 323] width 7 height 7
click at [671, 313] on icon at bounding box center [669, 313] width 7 height 7
click at [669, 324] on icon at bounding box center [669, 323] width 7 height 7
click at [653, 355] on button at bounding box center [650, 354] width 3 height 8
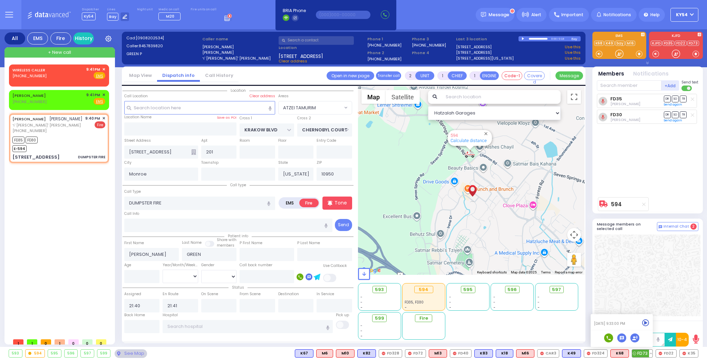
click at [649, 325] on icon at bounding box center [645, 323] width 7 height 7
click at [607, 354] on button at bounding box center [605, 354] width 3 height 8
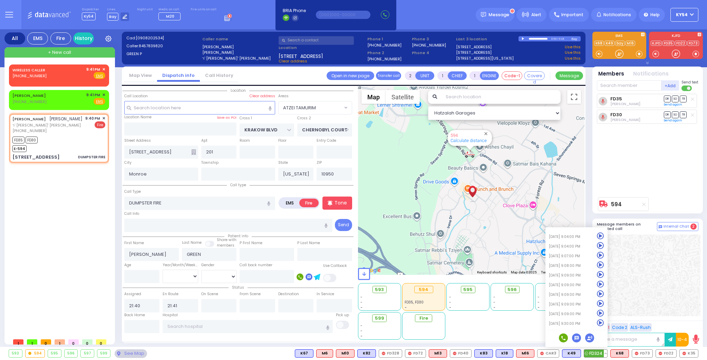
click at [604, 322] on icon at bounding box center [600, 323] width 7 height 7
click at [31, 220] on div "WIRELESS CALLER (845) 537-0429 9:41 PM ✕ EMS SYED" at bounding box center [60, 200] width 103 height 271
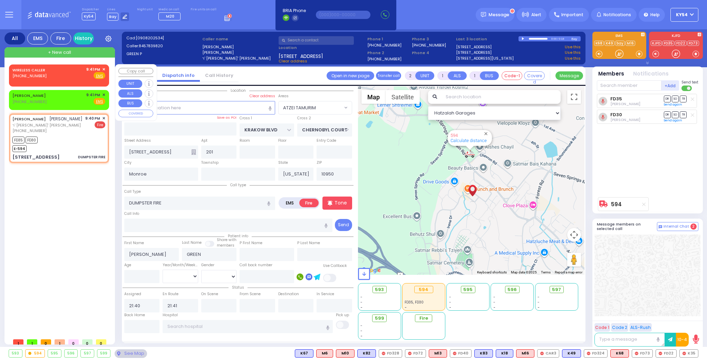
click at [72, 75] on div "WIRELESS CALLER (845) 537-0429 9:41 PM ✕ Fire EMS" at bounding box center [58, 73] width 93 height 13
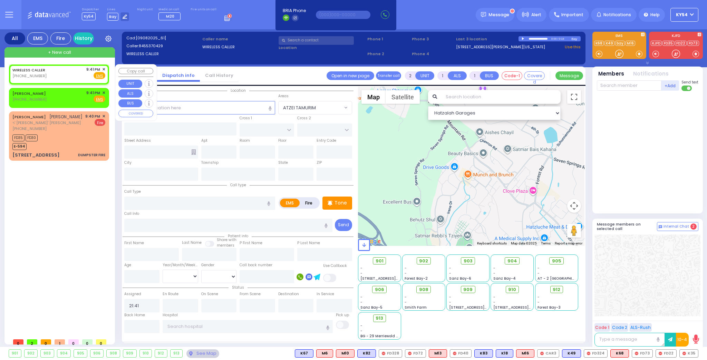
click at [72, 74] on div "WIRELESS CALLER (845) 537-0429 9:41 PM ✕ Fire EMS" at bounding box center [58, 73] width 93 height 13
click at [522, 39] on div at bounding box center [524, 38] width 4 height 3
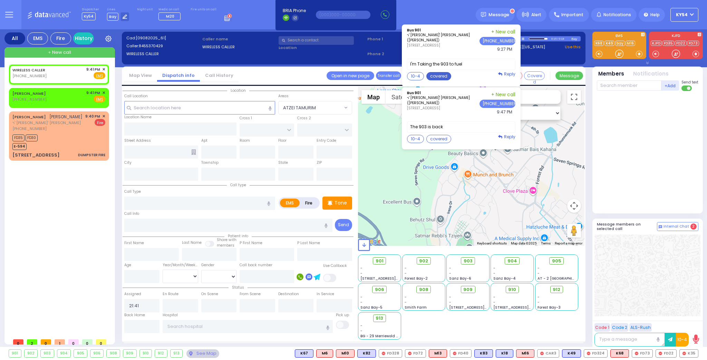
click at [446, 74] on button "covered" at bounding box center [438, 76] width 25 height 8
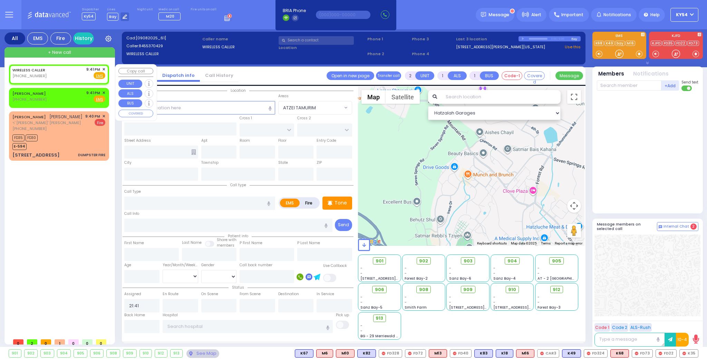
click at [104, 70] on span "✕" at bounding box center [103, 70] width 3 height 6
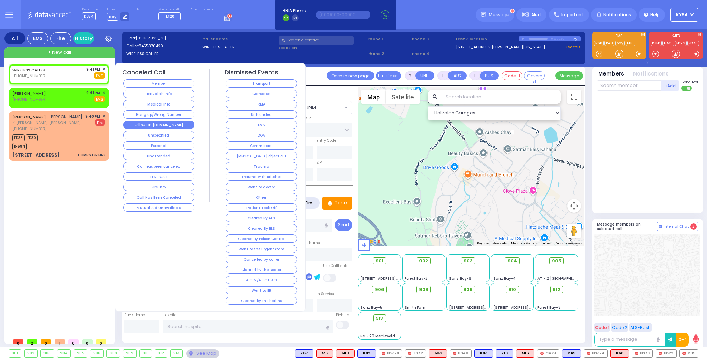
click at [152, 123] on button "Follow On [DOMAIN_NAME]" at bounding box center [158, 125] width 71 height 8
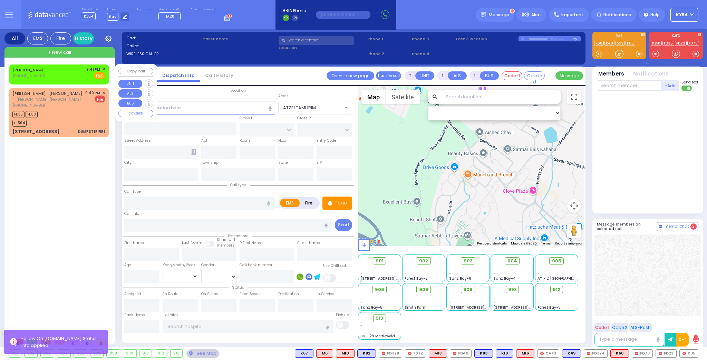
click at [104, 69] on span "✕" at bounding box center [103, 70] width 3 height 6
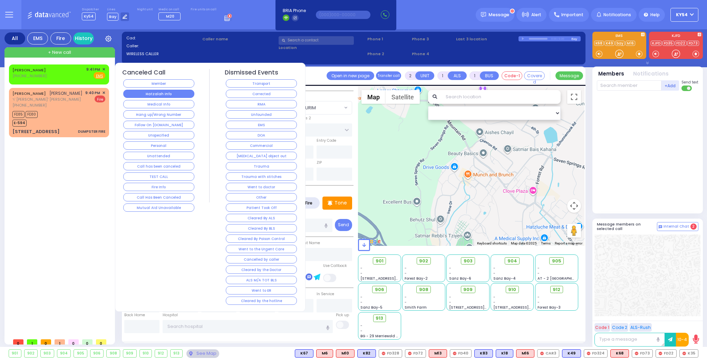
click at [142, 91] on button "Hatzalah Info" at bounding box center [158, 94] width 71 height 8
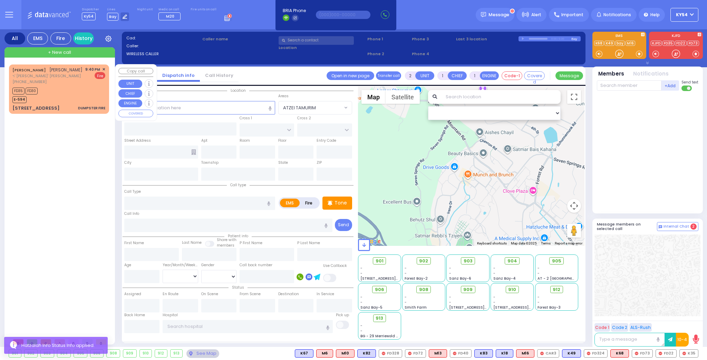
click at [64, 152] on div "[PERSON_NAME] [PERSON_NAME] ר' [PERSON_NAME]' [PERSON_NAME] [PHONE_NUMBER] 9:40…" at bounding box center [60, 200] width 103 height 271
select select
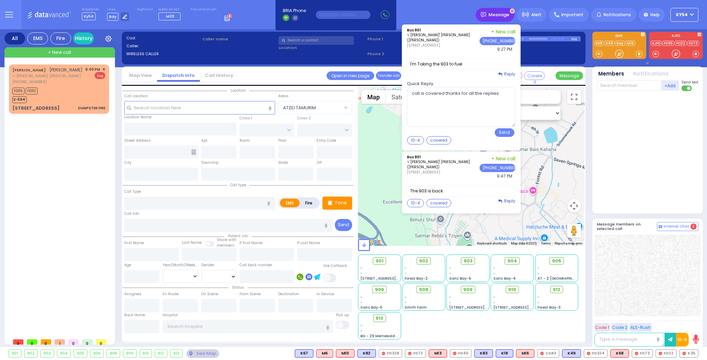
click at [507, 13] on span "Message" at bounding box center [499, 14] width 21 height 7
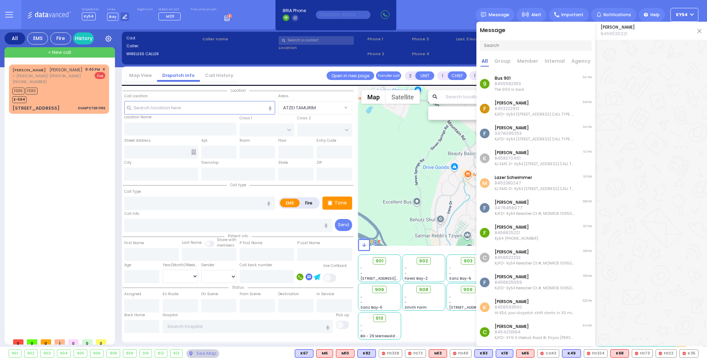
click at [557, 79] on div "9 Bus 901 8455582353 The 903 is back 9:47 PM" at bounding box center [535, 83] width 119 height 25
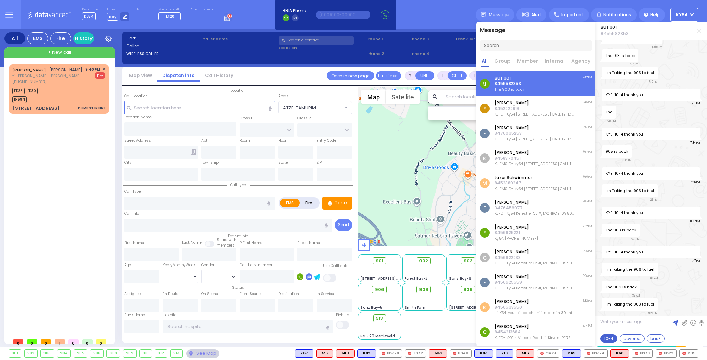
click at [609, 341] on button "10-4" at bounding box center [608, 339] width 17 height 8
type textarea "10-4 thank you"
click at [675, 322] on img at bounding box center [676, 323] width 6 height 6
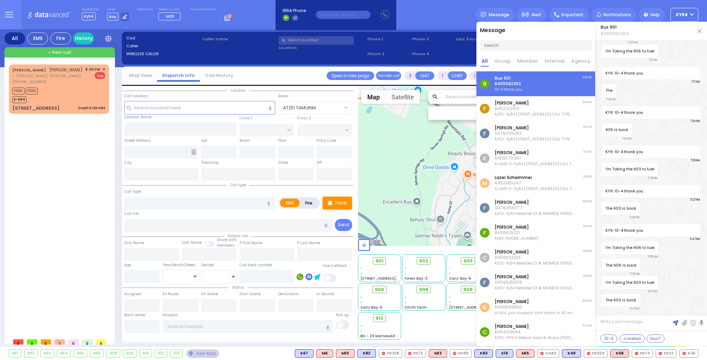
click at [700, 30] on img at bounding box center [699, 31] width 4 height 4
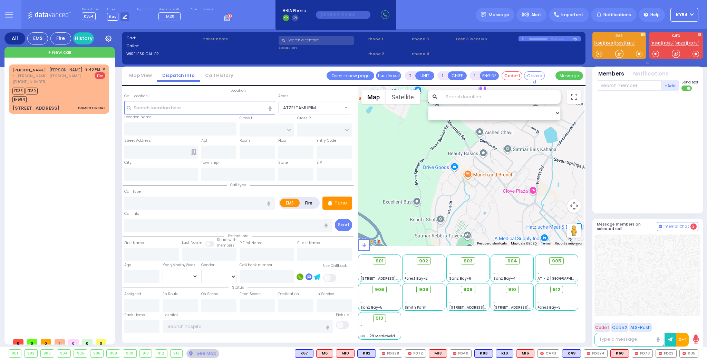
drag, startPoint x: 95, startPoint y: 209, endPoint x: 95, endPoint y: 202, distance: 6.9
click at [95, 206] on div "[PERSON_NAME] [PERSON_NAME] ר' [PERSON_NAME]' [PERSON_NAME] [PHONE_NUMBER] 9:40…" at bounding box center [60, 200] width 103 height 271
click at [48, 96] on div "FD35 FD30 E-594" at bounding box center [58, 94] width 93 height 17
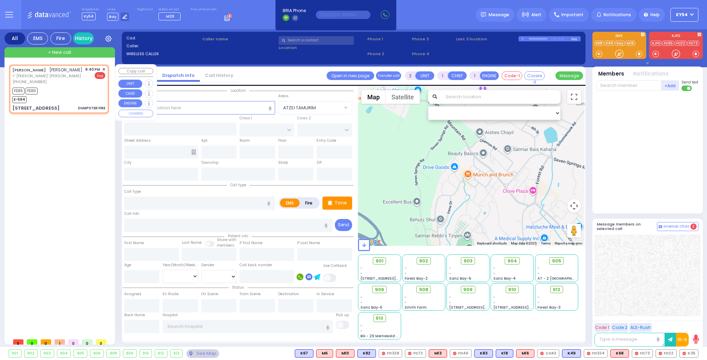
select select
type input "DUMPSTER FIRE"
radio input "false"
radio input "true"
type input "[PERSON_NAME]"
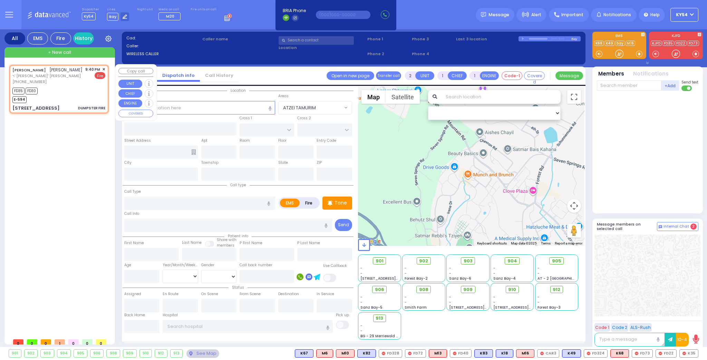
type input "GREEN"
select select
type input "21:40"
type input "21:41"
type input "KRAKOW BLVD"
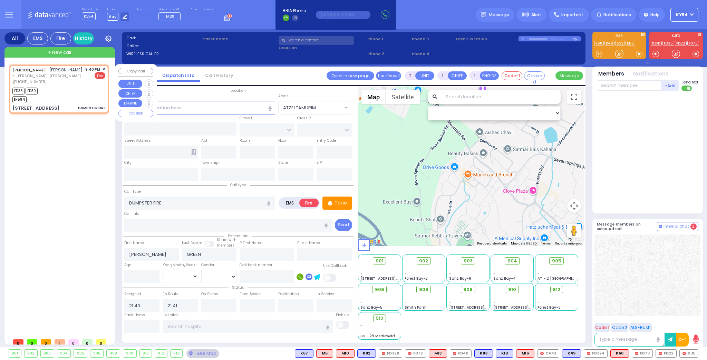
type input "CHERNOBYL COURT"
type input "[STREET_ADDRESS]"
type input "201"
type input "Monroe"
type input "[US_STATE]"
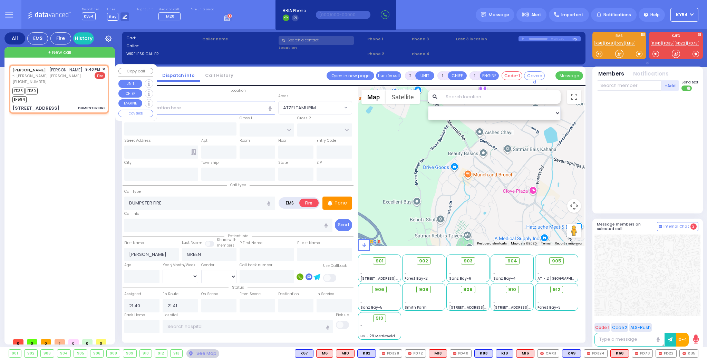
type input "10950"
select select "ATZEI TAMURIM"
select select "Hatzalah Garages"
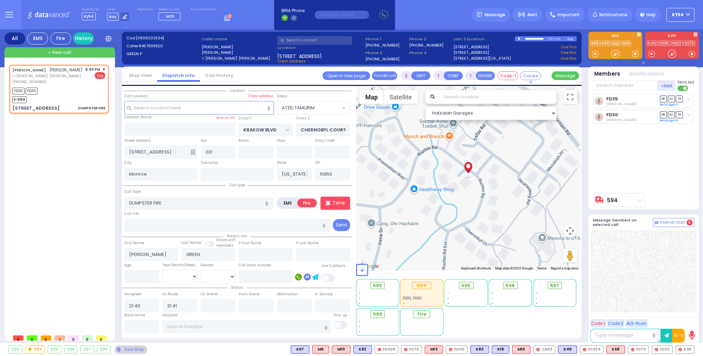
drag, startPoint x: 621, startPoint y: 85, endPoint x: 631, endPoint y: 84, distance: 10.1
click at [621, 84] on input "text" at bounding box center [625, 85] width 65 height 10
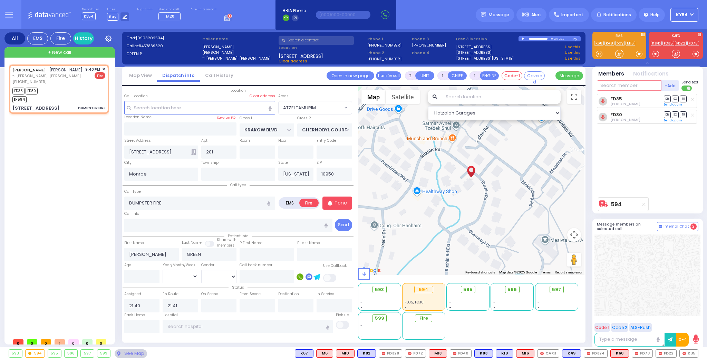
click at [636, 84] on input "text" at bounding box center [629, 85] width 65 height 10
type input "55"
click at [644, 100] on div "[PERSON_NAME]" at bounding box center [660, 99] width 39 height 7
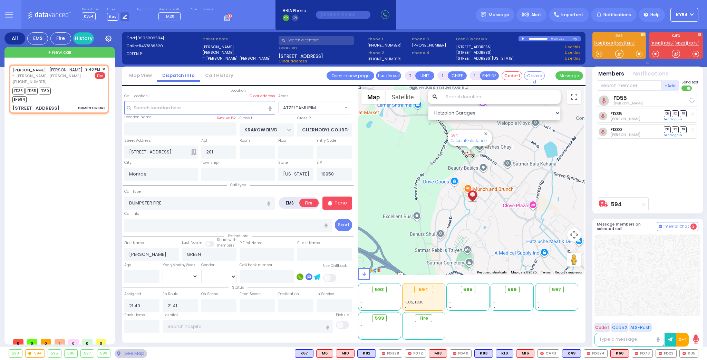
select select
radio input "true"
select select
select select "Hatzalah Garages"
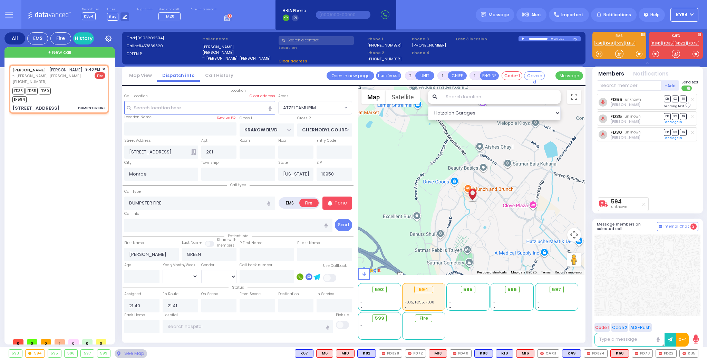
select select "ATZEI TAMURIM"
click at [76, 185] on div "[PERSON_NAME] [PERSON_NAME] ר' [PERSON_NAME]' [PERSON_NAME] [PHONE_NUMBER] 9:40…" at bounding box center [60, 200] width 103 height 271
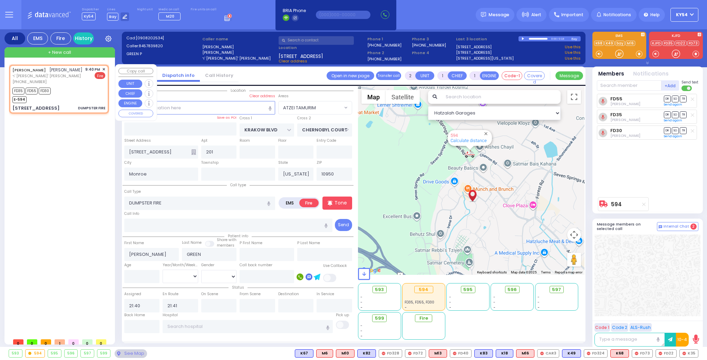
click at [79, 89] on div "FD35 FD55 FD30 E-594" at bounding box center [58, 94] width 93 height 17
select select
radio input "true"
select select
select select "ATZEI TAMURIM"
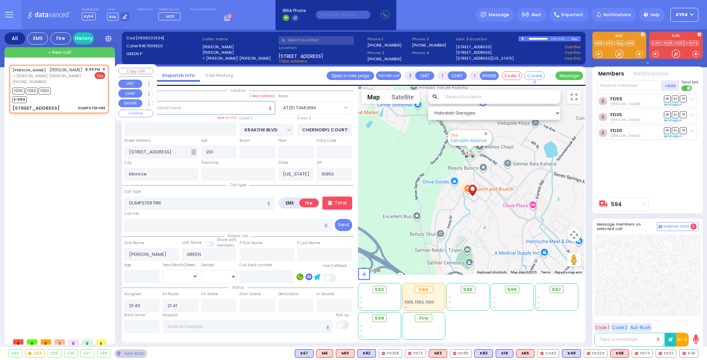
select select "Hatzalah Garages"
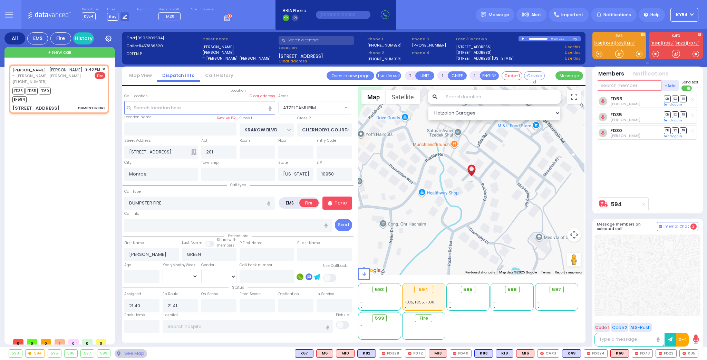
click at [612, 87] on input "text" at bounding box center [629, 85] width 65 height 10
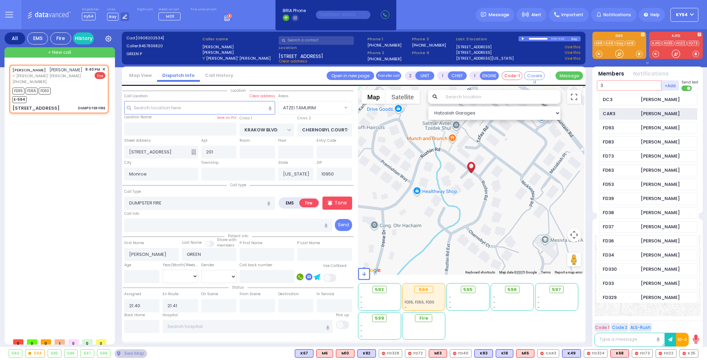
type input "3"
click at [621, 113] on div "CAR3" at bounding box center [620, 113] width 35 height 7
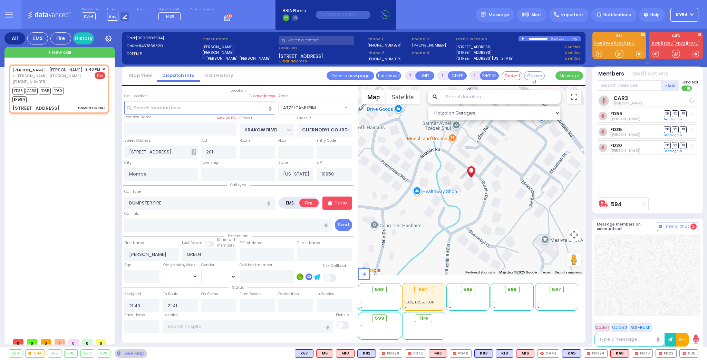
select select
radio input "true"
select select
select select "ATZEI TAMURIM"
select select "Hatzalah Garages"
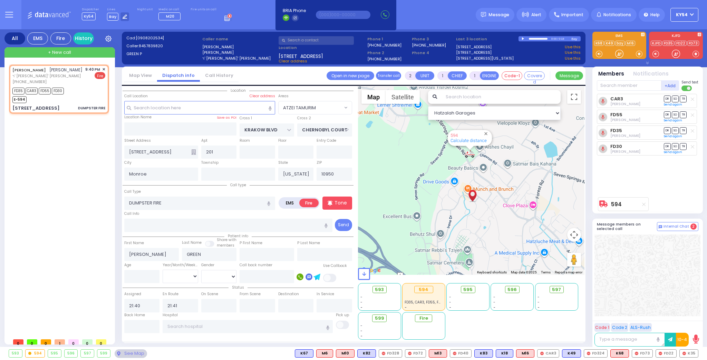
click at [69, 199] on div "[PERSON_NAME] [PERSON_NAME] ר' [PERSON_NAME]' [PERSON_NAME] [PHONE_NUMBER] 9:40…" at bounding box center [60, 200] width 103 height 271
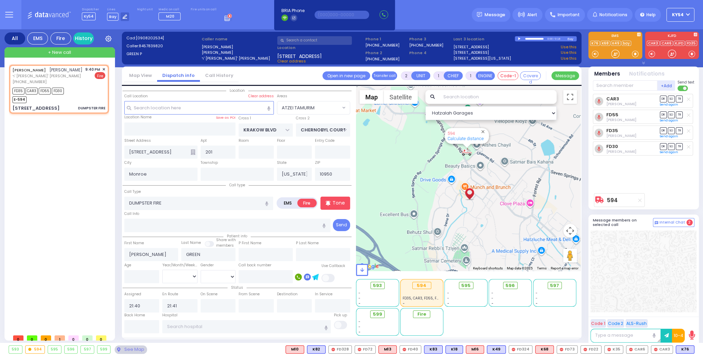
click at [603, 88] on input "text" at bounding box center [625, 85] width 65 height 10
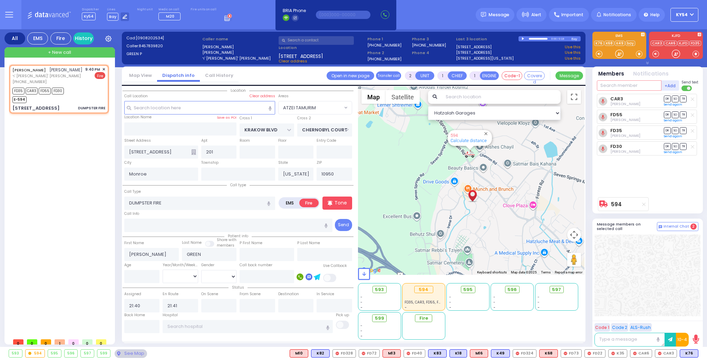
click at [612, 84] on input "text" at bounding box center [629, 85] width 65 height 10
click at [623, 116] on div at bounding box center [624, 114] width 2 height 5
click at [612, 85] on input "55" at bounding box center [629, 85] width 65 height 10
type input "5"
click at [84, 180] on div "[PERSON_NAME] [PERSON_NAME] ר' [PERSON_NAME]' [PERSON_NAME] [PHONE_NUMBER] 9:40…" at bounding box center [60, 200] width 103 height 271
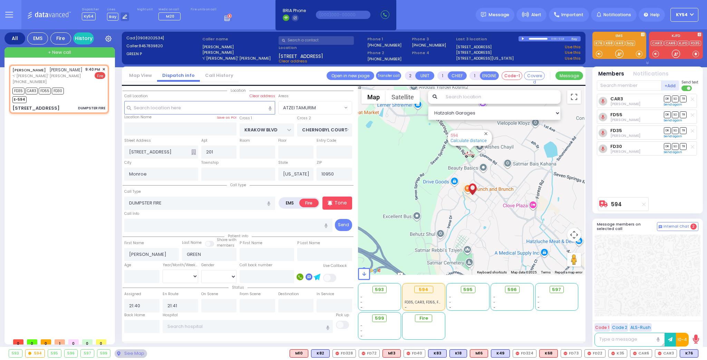
click at [54, 200] on div "[PERSON_NAME] [PERSON_NAME] ר' [PERSON_NAME]' [PERSON_NAME] [PHONE_NUMBER] 9:40…" at bounding box center [60, 200] width 103 height 271
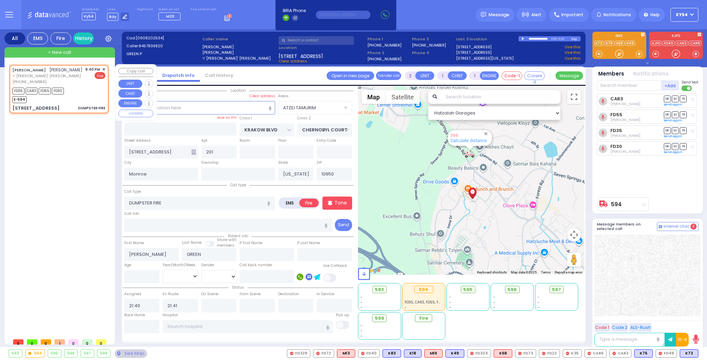
click at [77, 94] on div "FD35 CAR3 FD55 FD30 E-594" at bounding box center [58, 94] width 93 height 17
select select
radio input "true"
select select
select select "ATZEI TAMURIM"
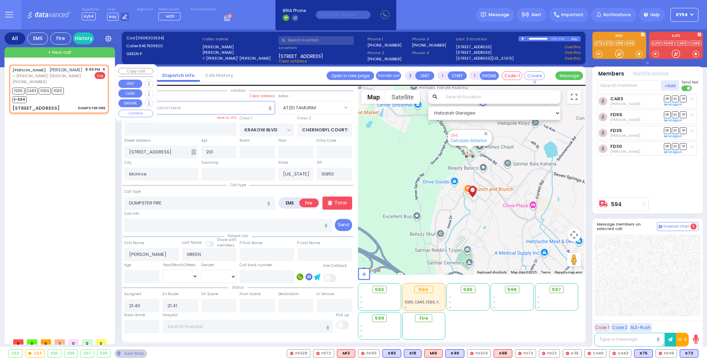
select select "Hatzalah Garages"
drag, startPoint x: 153, startPoint y: 331, endPoint x: 153, endPoint y: 327, distance: 4.1
click at [153, 329] on input "text" at bounding box center [142, 326] width 36 height 13
click at [153, 327] on input "text" at bounding box center [142, 326] width 36 height 13
click at [153, 326] on input "text" at bounding box center [142, 326] width 36 height 13
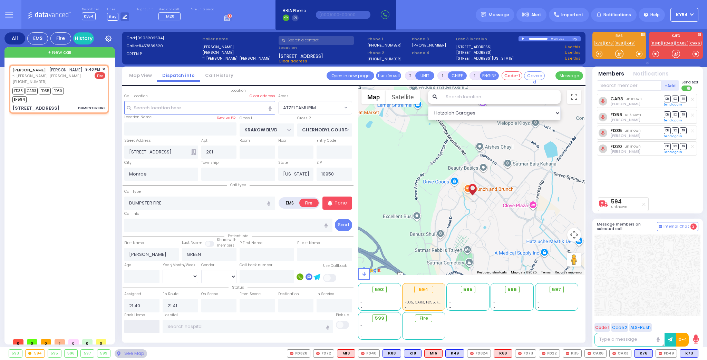
type input "22:11"
click at [153, 326] on input "22:11" at bounding box center [142, 326] width 36 height 13
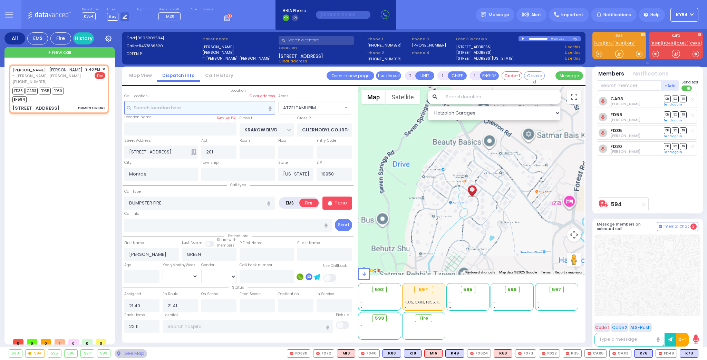
click at [79, 242] on div "[PERSON_NAME] [PERSON_NAME] ר' [PERSON_NAME]' [PERSON_NAME] [PHONE_NUMBER] 9:40…" at bounding box center [60, 200] width 103 height 271
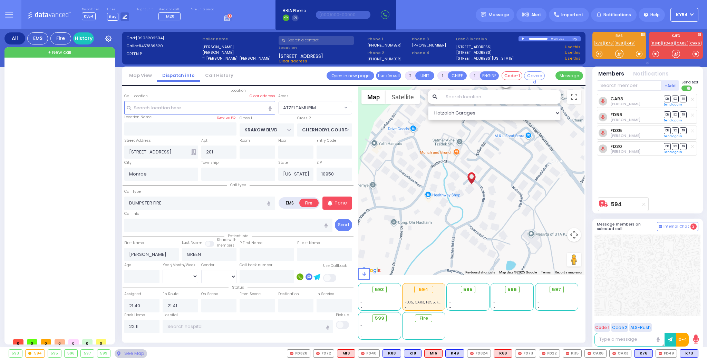
drag, startPoint x: 79, startPoint y: 242, endPoint x: 82, endPoint y: 239, distance: 4.2
click at [81, 241] on div at bounding box center [60, 200] width 103 height 271
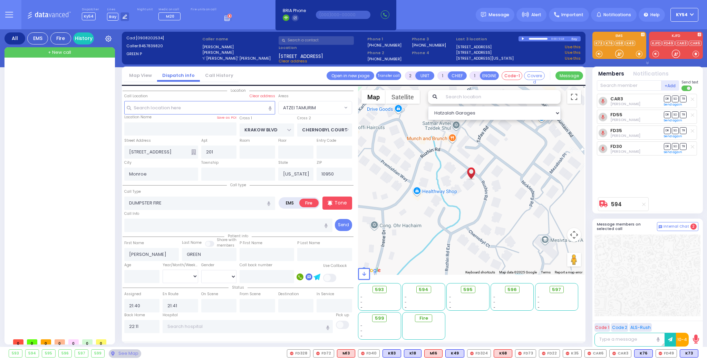
select select
radio input "true"
select select
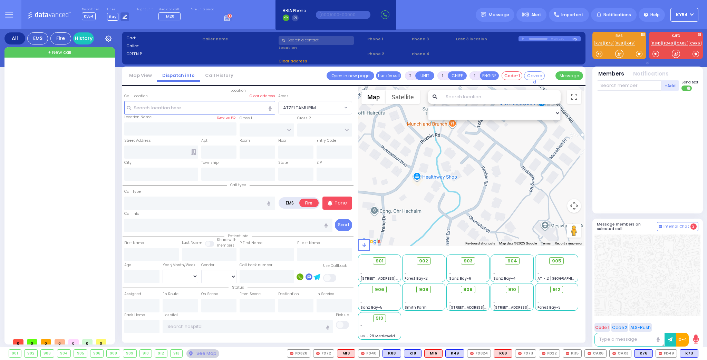
click at [227, 18] on rect at bounding box center [227, 18] width 1 height 1
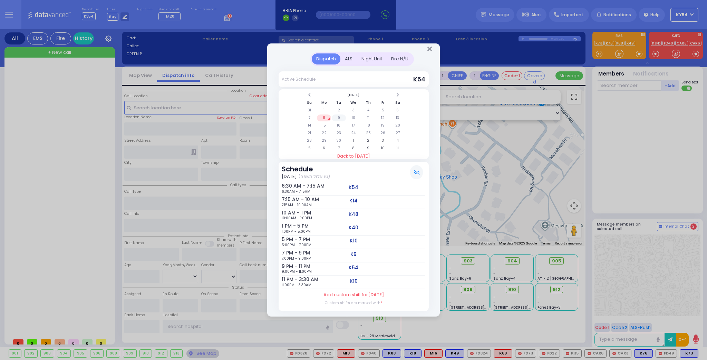
click at [338, 118] on td "9" at bounding box center [339, 118] width 14 height 7
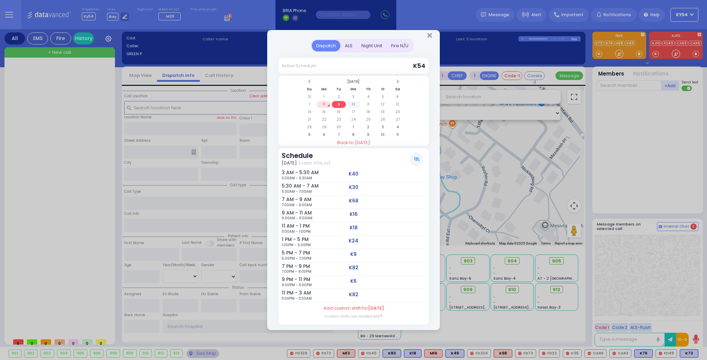
click at [352, 104] on td "10" at bounding box center [354, 104] width 14 height 7
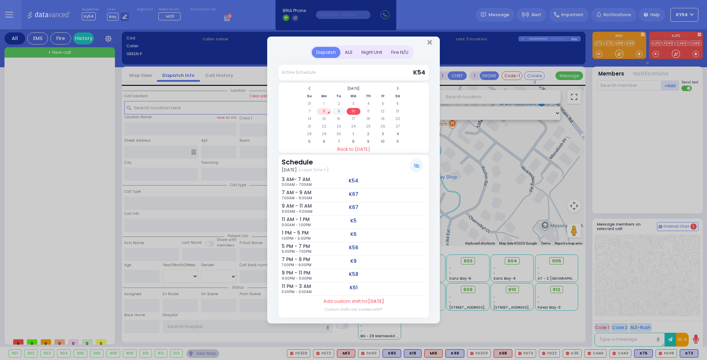
click at [340, 110] on td "9" at bounding box center [339, 111] width 14 height 7
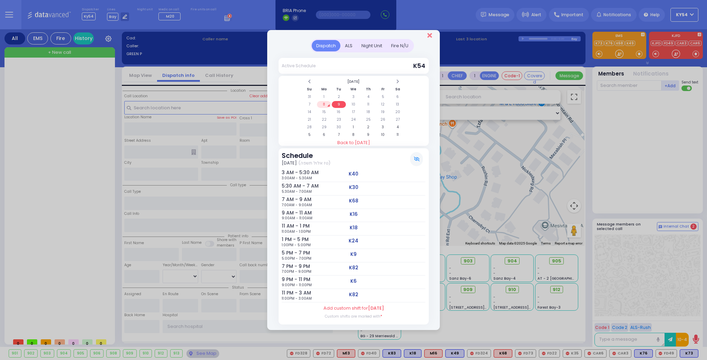
click at [429, 36] on icon "Close" at bounding box center [429, 35] width 4 height 7
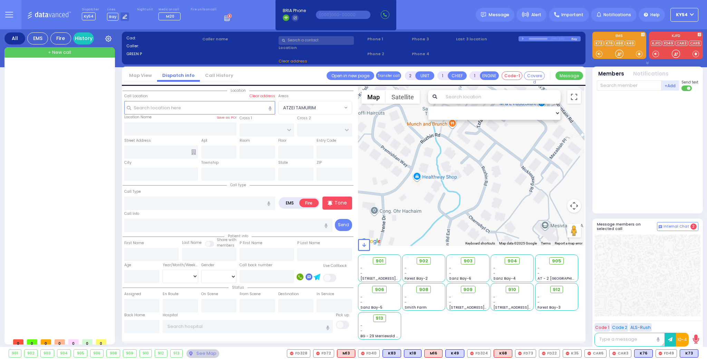
click at [228, 16] on circle at bounding box center [230, 16] width 4 height 4
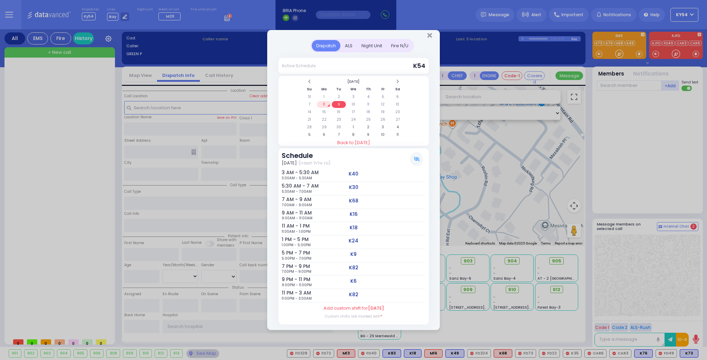
click at [324, 105] on td "8" at bounding box center [324, 104] width 14 height 7
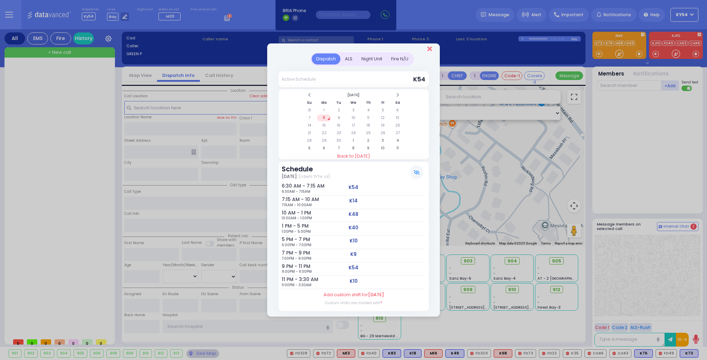
click at [429, 48] on icon "Close" at bounding box center [429, 49] width 4 height 7
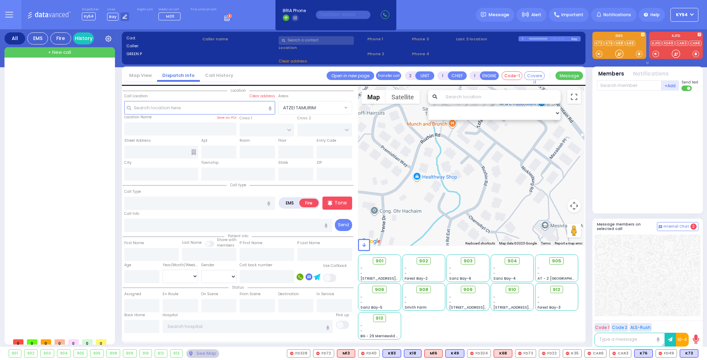
click at [45, 120] on div at bounding box center [60, 200] width 103 height 271
click at [72, 110] on div at bounding box center [60, 200] width 103 height 271
click at [40, 201] on div at bounding box center [60, 200] width 103 height 271
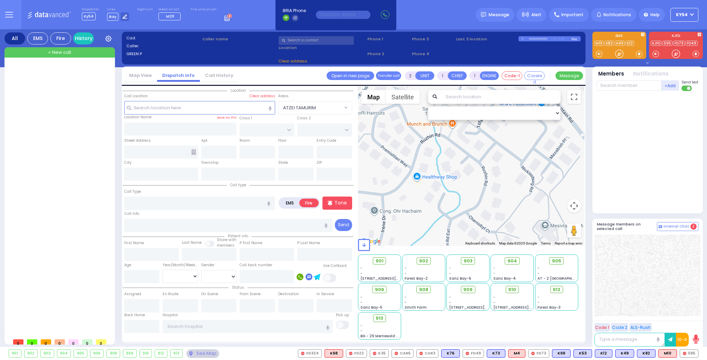
click at [56, 50] on span "+ New call" at bounding box center [59, 52] width 23 height 7
select select
radio input "true"
select select
type input "22:38"
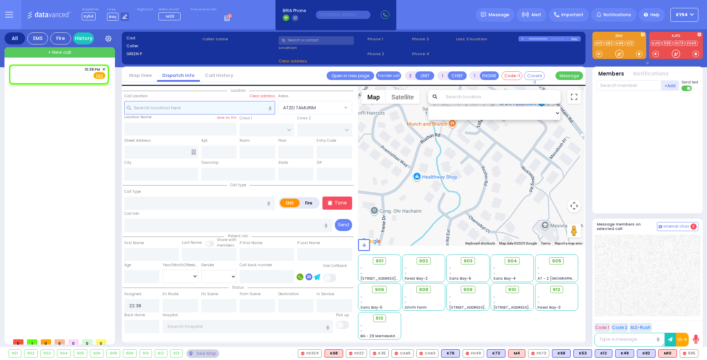
select select "Hatzalah Garages"
select select
radio input "true"
select select
select select "Hatzalah Garages"
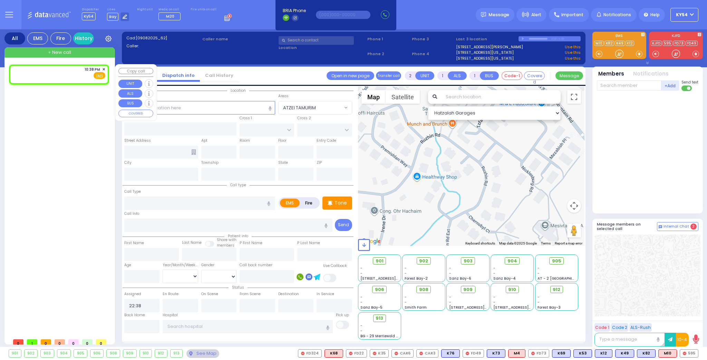
click at [104, 69] on span "✕" at bounding box center [103, 70] width 3 height 6
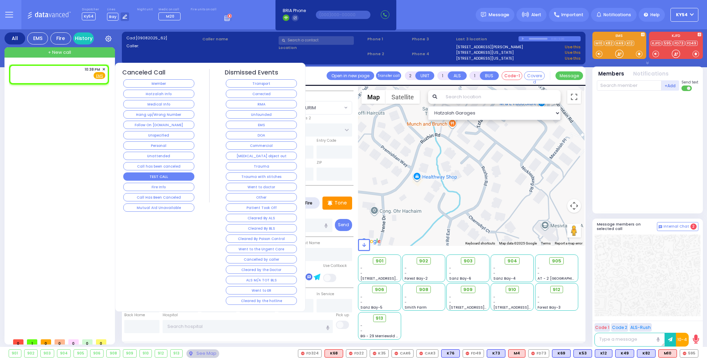
click at [144, 174] on button "TEST CALL" at bounding box center [158, 177] width 71 height 8
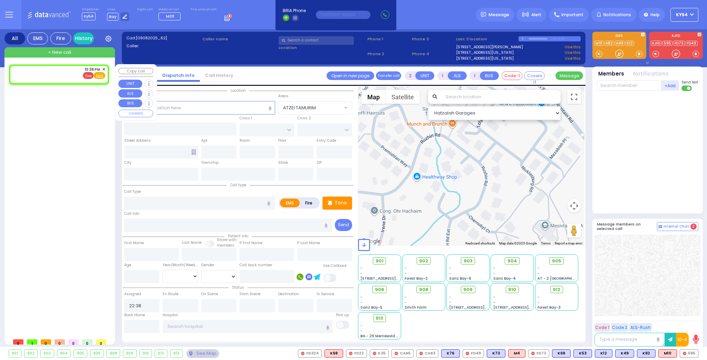
select select
radio input "true"
select select
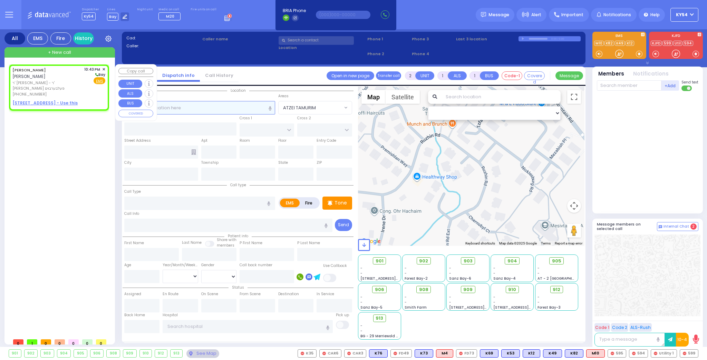
select select
radio input "true"
type input "ISRAEL"
type input "[PERSON_NAME]"
select select
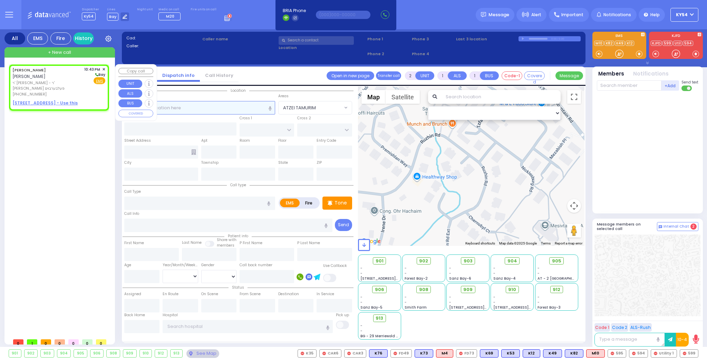
type input "22:43"
select select "Hatzalah Garages"
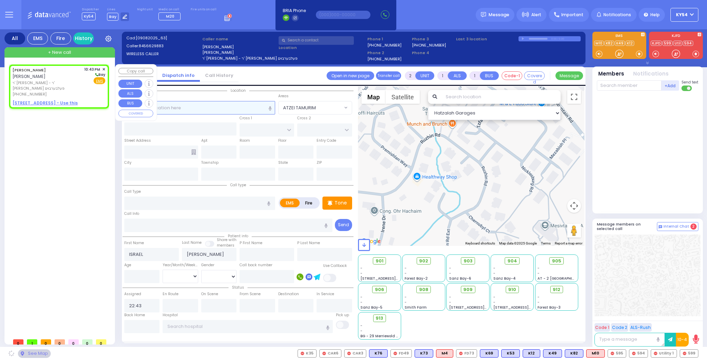
select select
radio input "true"
select select
select select "Hatzalah Garages"
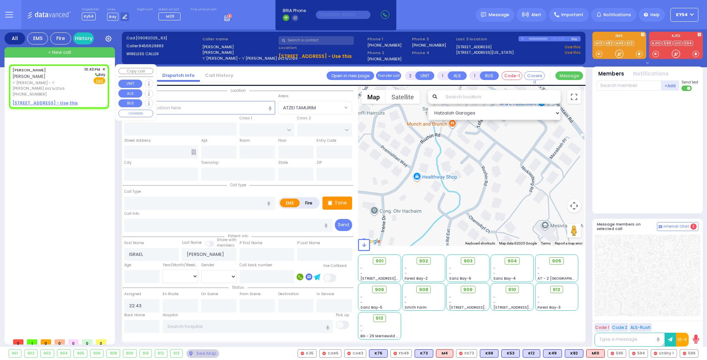
click at [51, 100] on u "[STREET_ADDRESS] - Use this" at bounding box center [44, 103] width 65 height 6
select select
radio input "true"
select select
select select "Hatzalah Garages"
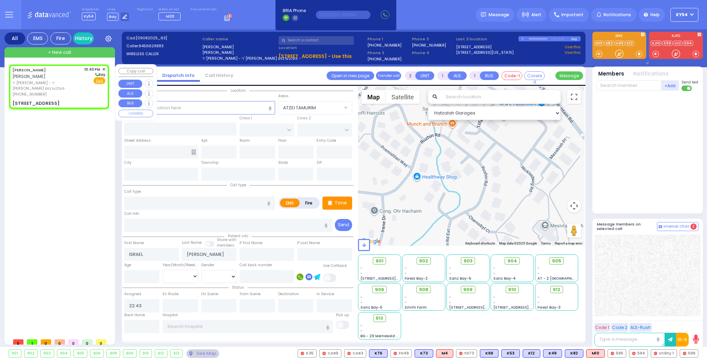
select select
radio input "true"
select select
type input "[PERSON_NAME][GEOGRAPHIC_DATA]"
type input "BEER SHAVA ST"
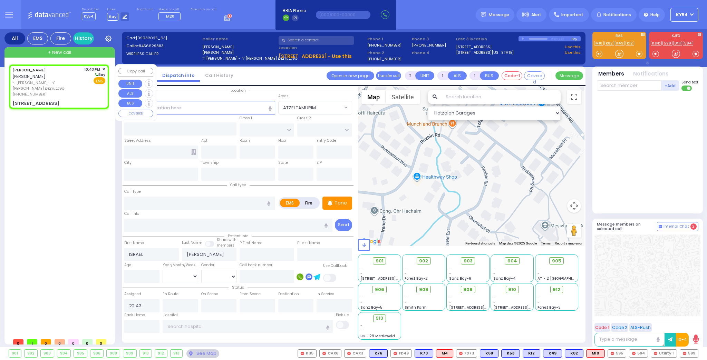
type input "[STREET_ADDRESS]"
type input "403"
type input "[PERSON_NAME]"
type input "[US_STATE]"
type input "10950"
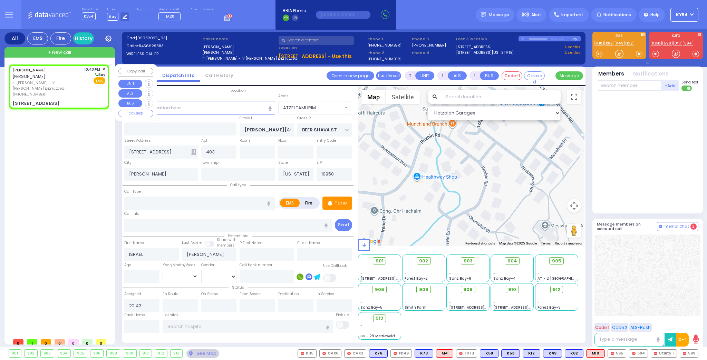
select select "Hatzalah Garages"
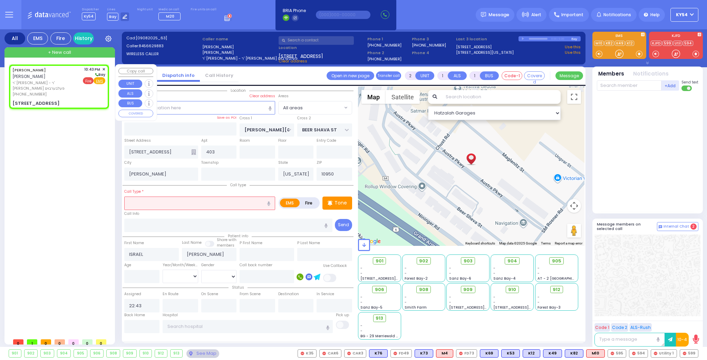
click at [89, 81] on span "Fire" at bounding box center [88, 80] width 11 height 7
select select
radio input "false"
radio input "true"
select select
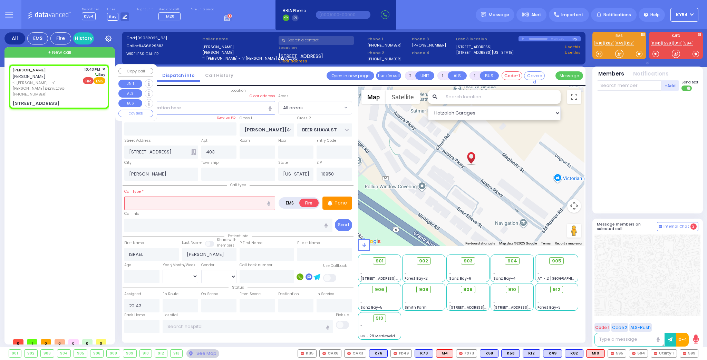
select select "Hatzalah Garages"
select select
radio input "true"
select select
select select "Hatzalah Garages"
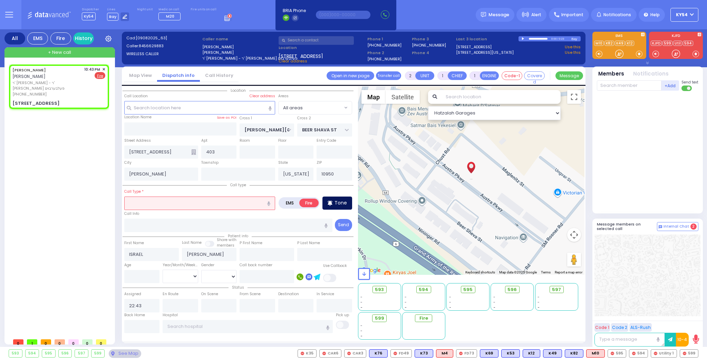
click at [342, 202] on p "Tone" at bounding box center [341, 203] width 12 height 7
click at [153, 201] on input "text" at bounding box center [199, 203] width 151 height 13
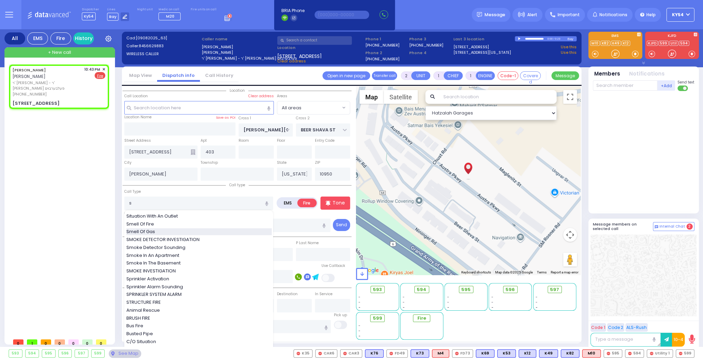
click at [159, 231] on div "Smell Of Gas" at bounding box center [198, 232] width 145 height 7
type input "Smell Of Gas"
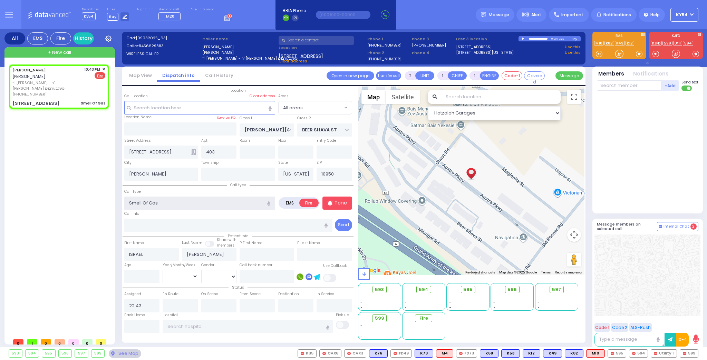
select select
radio input "true"
select select
select select "Hatzalah Garages"
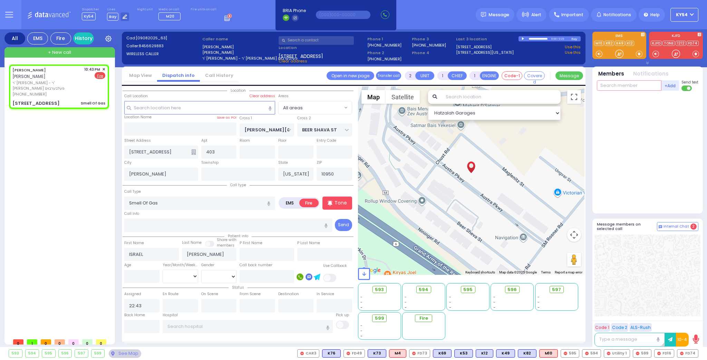
click at [635, 86] on input "text" at bounding box center [629, 85] width 65 height 10
select select
radio input "true"
select select
select select "Hatzalah Garages"
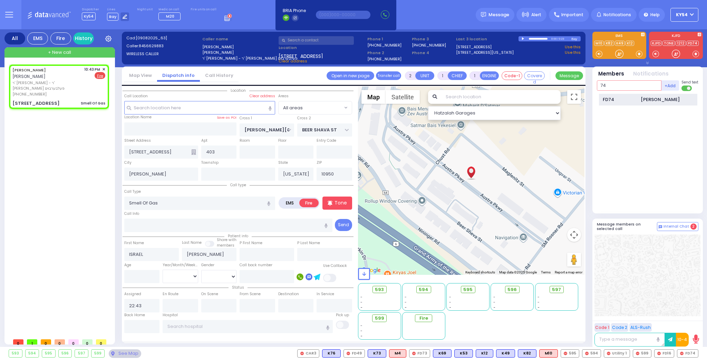
type input "74"
click at [636, 98] on div "FD74" at bounding box center [620, 99] width 35 height 7
click at [617, 83] on input "text" at bounding box center [629, 85] width 65 height 10
type input "16"
select select
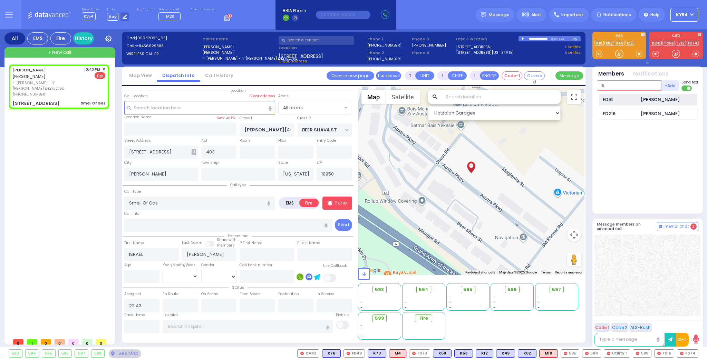
radio input "true"
select select
type input "22:45"
select select "Hatzalah Garages"
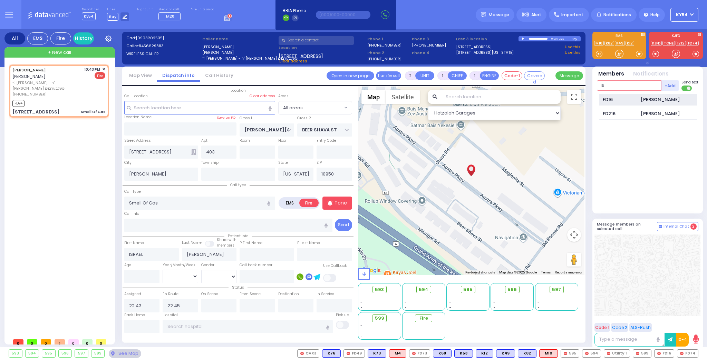
type input "16"
click at [623, 99] on div "FD16" at bounding box center [620, 99] width 35 height 7
select select
radio input "true"
select select
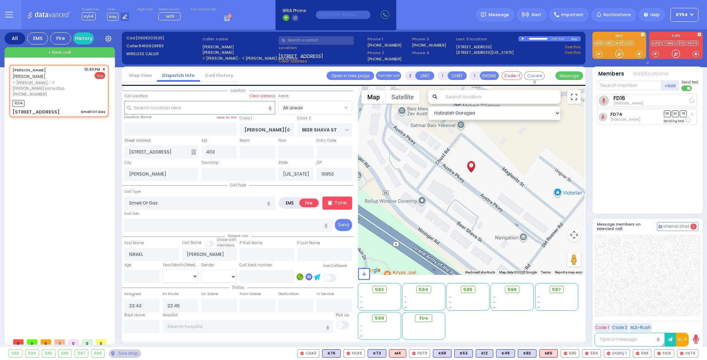
select select "Hatzalah Garages"
click at [616, 85] on input "text" at bounding box center [629, 85] width 65 height 10
type input "595"
click at [609, 100] on div "595" at bounding box center [620, 99] width 35 height 7
select select
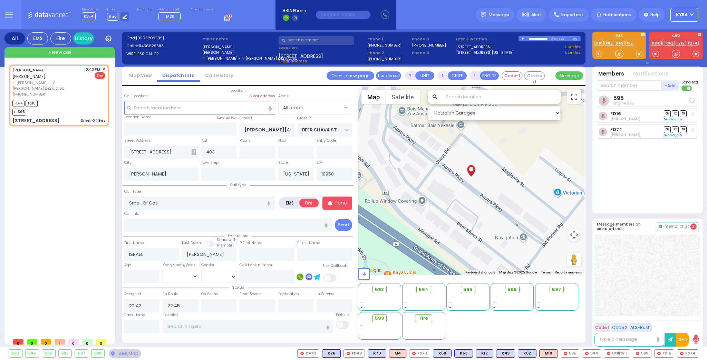
radio input "true"
select select
select select "Hatzalah Garages"
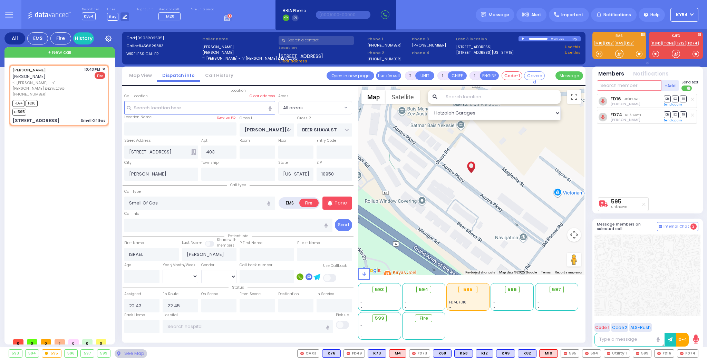
click at [609, 85] on input "text" at bounding box center [629, 85] width 65 height 10
type input "25"
click at [620, 98] on div "FD25" at bounding box center [620, 99] width 35 height 7
select select
radio input "true"
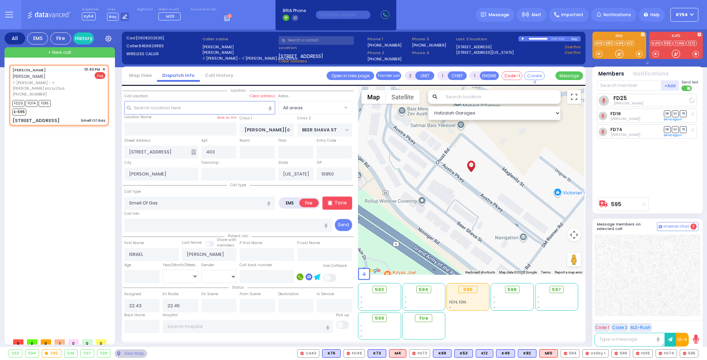
select select
select select "Hatzalah Garages"
click at [619, 86] on input "text" at bounding box center [629, 85] width 65 height 10
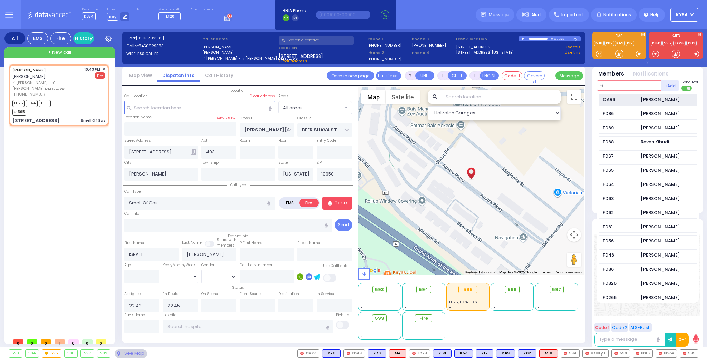
type input "6"
click at [619, 100] on div "CAR6" at bounding box center [620, 99] width 35 height 7
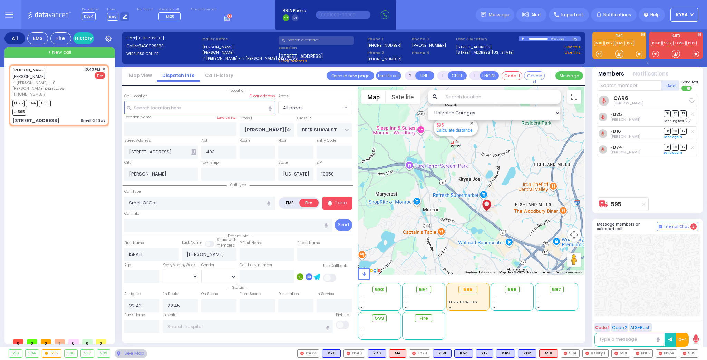
select select
radio input "true"
select select
select select "Hatzalah Garages"
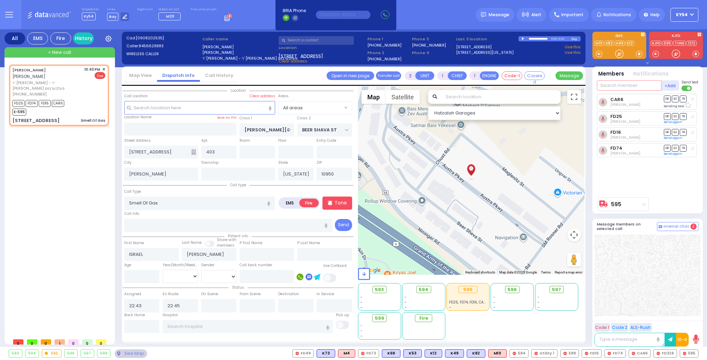
click at [618, 85] on input "text" at bounding box center [629, 85] width 65 height 10
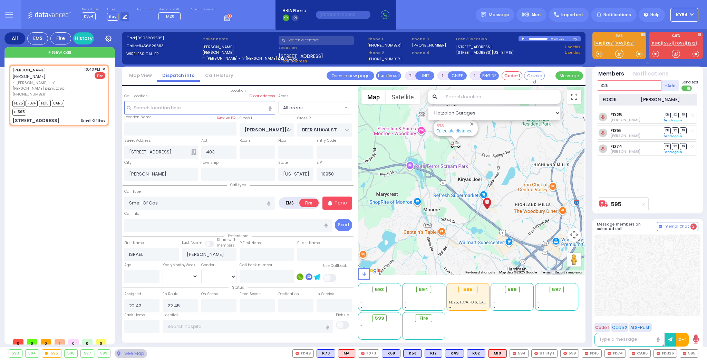
type input "326"
click at [625, 99] on div "FD326" at bounding box center [620, 99] width 35 height 7
select select
radio input "true"
select select
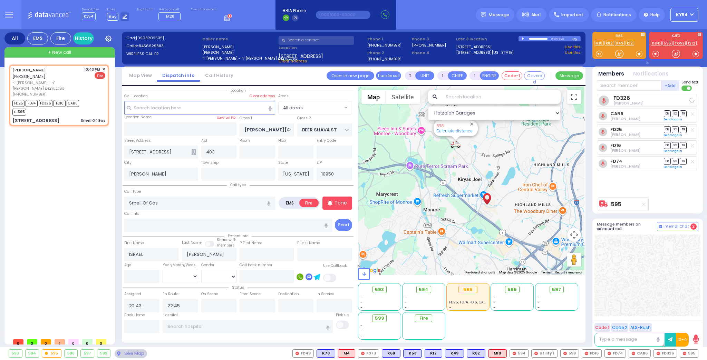
select select "Hatzalah Garages"
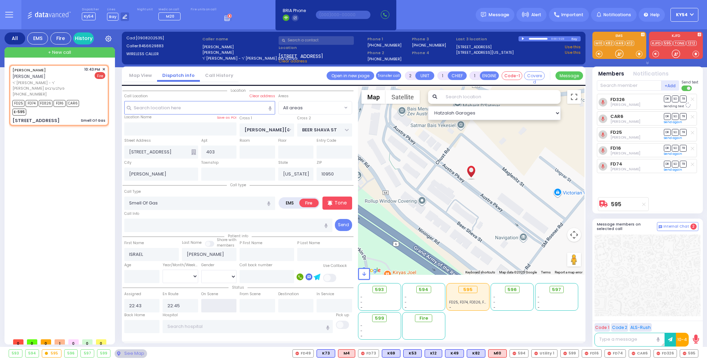
click at [213, 307] on input "text" at bounding box center [219, 305] width 36 height 13
click at [214, 307] on input "text" at bounding box center [219, 305] width 36 height 13
type input "22:45"
click at [214, 307] on input "22:45" at bounding box center [219, 305] width 36 height 13
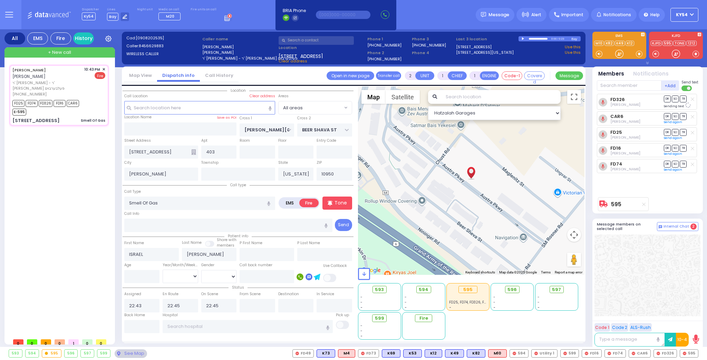
click at [78, 206] on div "[PERSON_NAME] [PERSON_NAME] ר' [PERSON_NAME] פעלבערבוים [PHONE_NUMBER] 10:43 PM…" at bounding box center [60, 200] width 103 height 271
select select
radio input "true"
select select
select select "Hatzalah Garages"
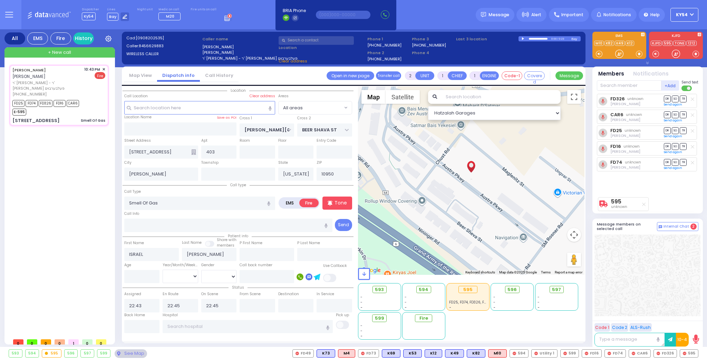
select select
radio input "true"
select select
select select "Hatzalah Garages"
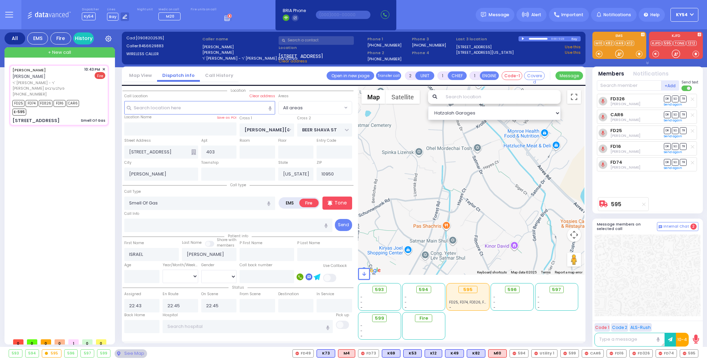
click at [71, 184] on div "[PERSON_NAME] [PERSON_NAME] ר' [PERSON_NAME] פעלבערבוים [PHONE_NUMBER] 10:43 PM…" at bounding box center [60, 200] width 103 height 271
click at [602, 133] on icon at bounding box center [602, 133] width 3 height 4
click at [507, 15] on span "Message" at bounding box center [499, 14] width 21 height 7
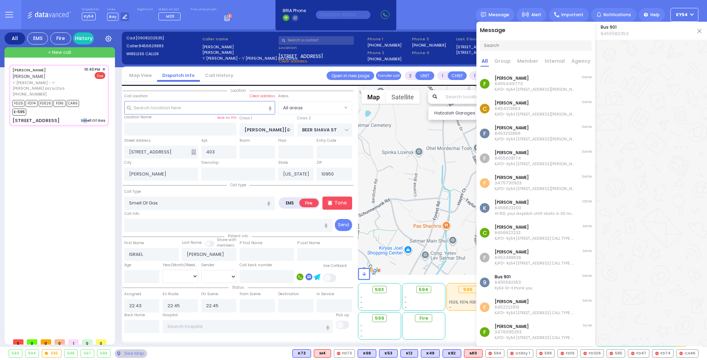
click at [89, 158] on div "[PERSON_NAME] [PERSON_NAME] ר' [PERSON_NAME] פעלבערבוים [PHONE_NUMBER] 10:43 PM…" at bounding box center [60, 200] width 103 height 271
click at [68, 150] on div "[PERSON_NAME] [PERSON_NAME] ר' [PERSON_NAME] פעלבערבוים [PHONE_NUMBER] 10:43 PM…" at bounding box center [60, 200] width 103 height 271
select select
click at [700, 30] on img at bounding box center [699, 31] width 4 height 4
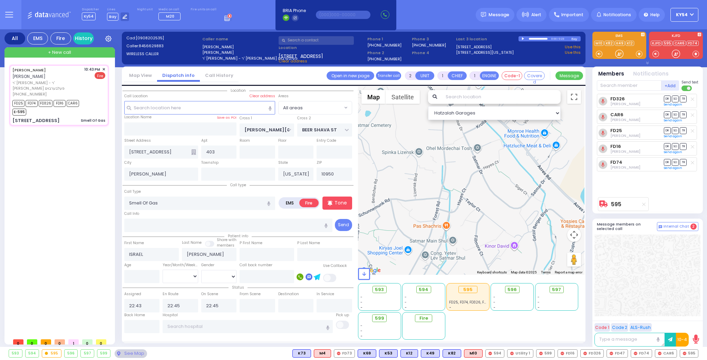
click at [59, 194] on div "[PERSON_NAME] [PERSON_NAME] ר' [PERSON_NAME] פעלבערבוים [PHONE_NUMBER] 10:43 PM…" at bounding box center [60, 200] width 103 height 271
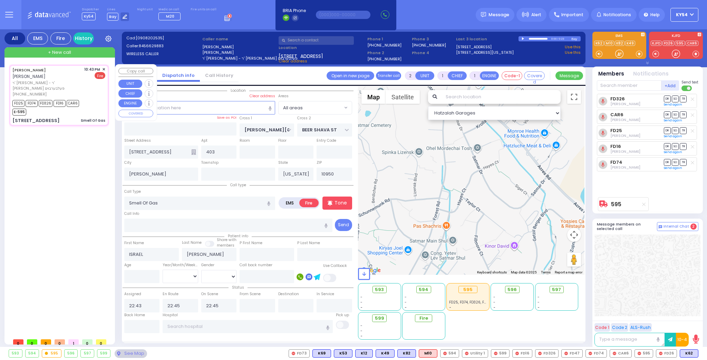
click at [104, 69] on span "✕" at bounding box center [103, 70] width 3 height 6
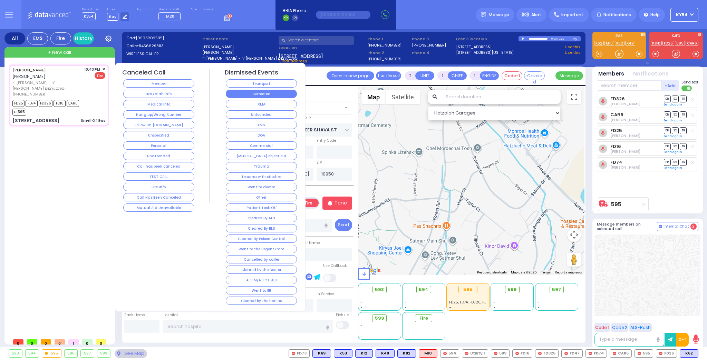
click at [250, 93] on button "Corrected" at bounding box center [261, 94] width 71 height 8
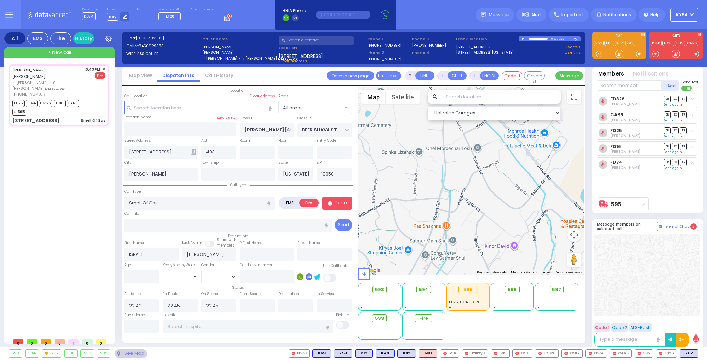
select select
radio input "true"
select select
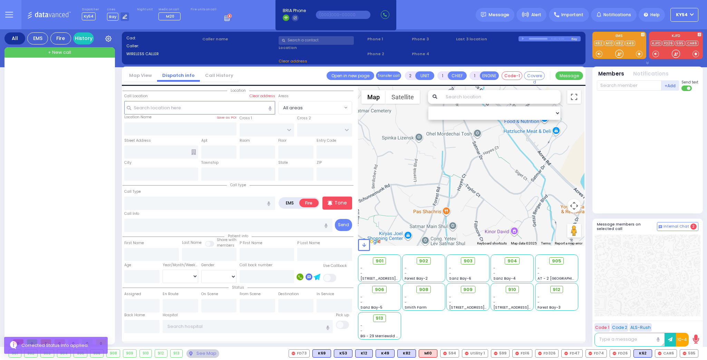
click at [93, 184] on div at bounding box center [60, 200] width 103 height 271
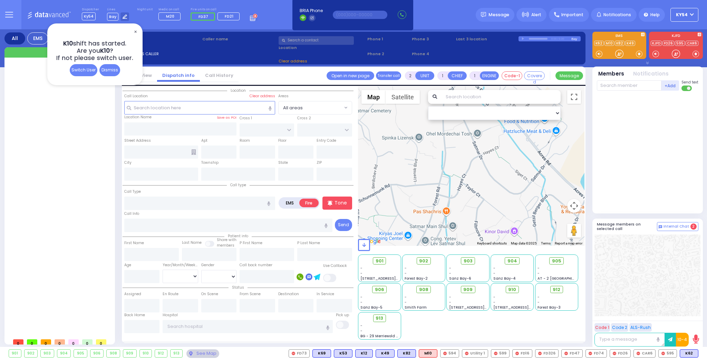
click at [107, 72] on div "Dismiss" at bounding box center [109, 70] width 21 height 12
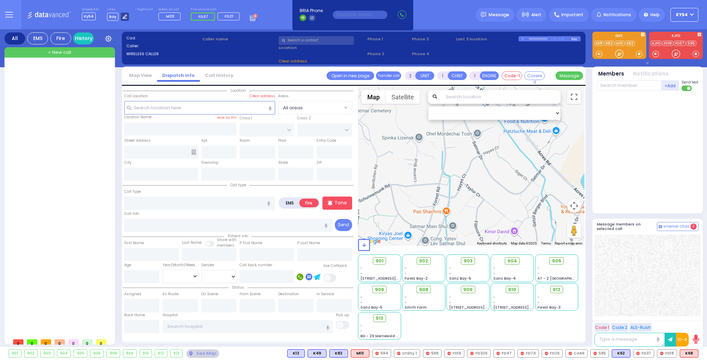
click at [123, 18] on icon at bounding box center [125, 17] width 4 height 4
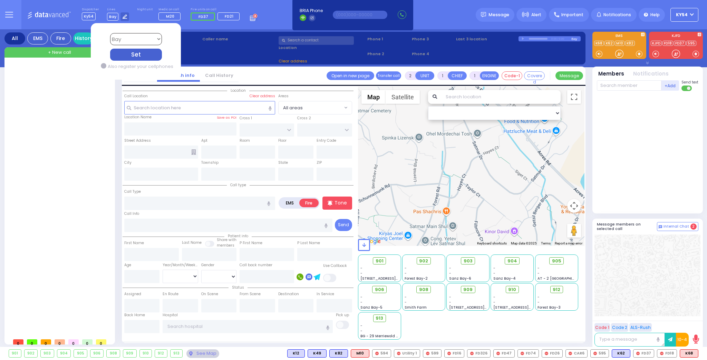
click at [153, 40] on select "Bay K-14 K-16 K-18 K-40 K-6 K-61 K-63 K-67 K-72 Medic 7 K-68 K-48 D-801 D-802 D…" at bounding box center [136, 39] width 52 height 12
select select "4"
click at [110, 33] on select "Bay K-14 K-16 K-18 K-40 K-6 K-61 K-63 K-67 K-72 Medic 7 K-68 K-48 D-801 D-802 D…" at bounding box center [136, 39] width 52 height 12
click at [271, 12] on div "Dispatcher Ky54 K10 shift has started. Are you K10 ? Bay" at bounding box center [353, 14] width 707 height 29
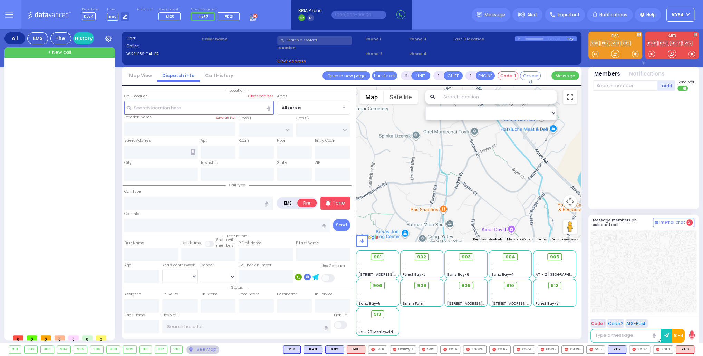
click at [677, 14] on span "Ky54" at bounding box center [678, 15] width 12 height 6
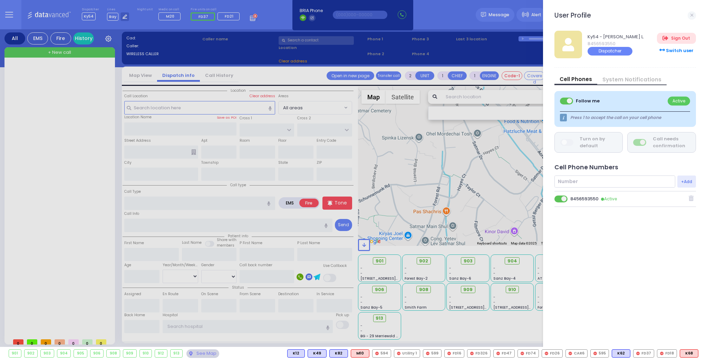
click at [676, 49] on div "Switch user" at bounding box center [676, 50] width 39 height 11
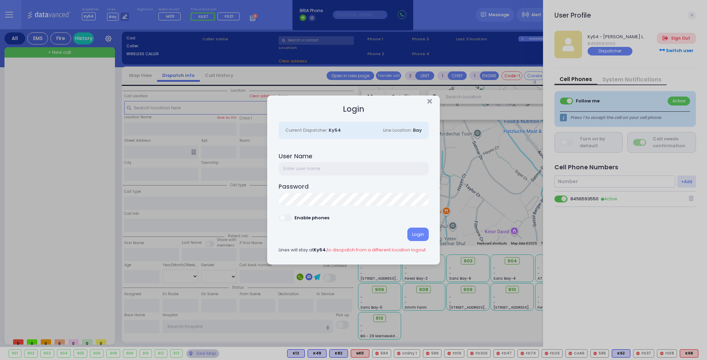
drag, startPoint x: 311, startPoint y: 168, endPoint x: 325, endPoint y: 168, distance: 13.1
click at [311, 168] on input "text" at bounding box center [354, 168] width 150 height 13
type input "ky10"
click at [305, 189] on h4 "Password" at bounding box center [354, 186] width 150 height 7
click at [302, 187] on h4 "Password" at bounding box center [354, 186] width 150 height 7
